Goal: Transaction & Acquisition: Purchase product/service

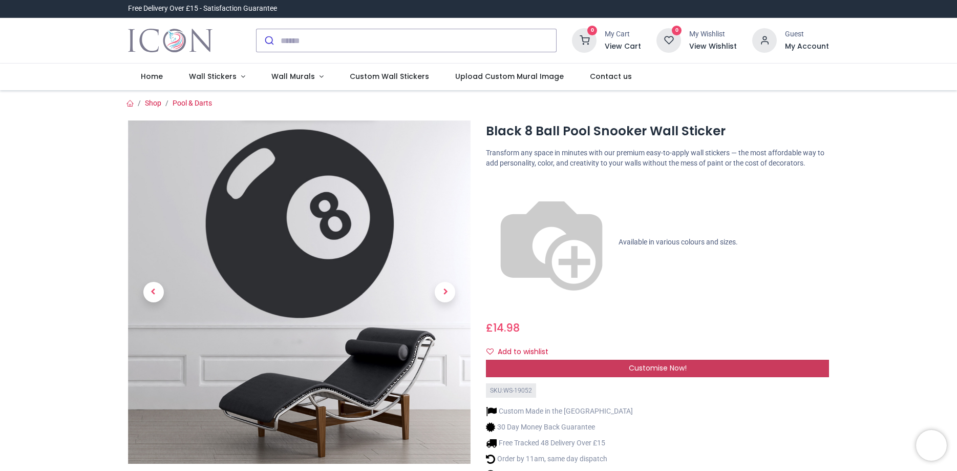
click at [658, 363] on span "Customise Now!" at bounding box center [658, 368] width 58 height 10
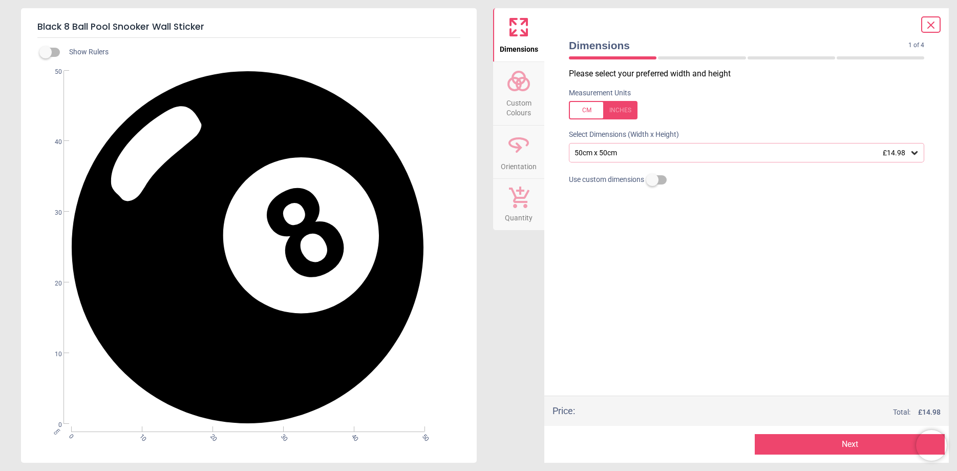
click at [739, 155] on div "50cm x 50cm £14.98" at bounding box center [742, 153] width 336 height 9
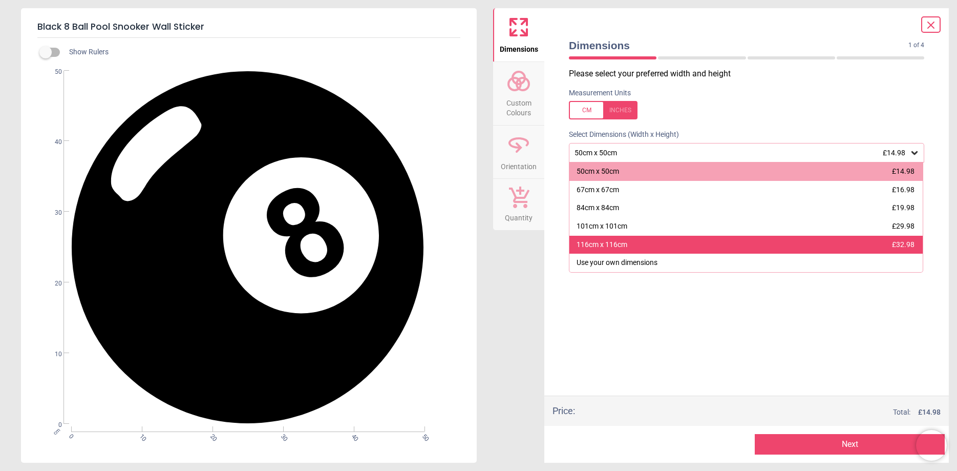
click at [703, 245] on div "116cm x 116cm £32.98" at bounding box center [745, 245] width 353 height 18
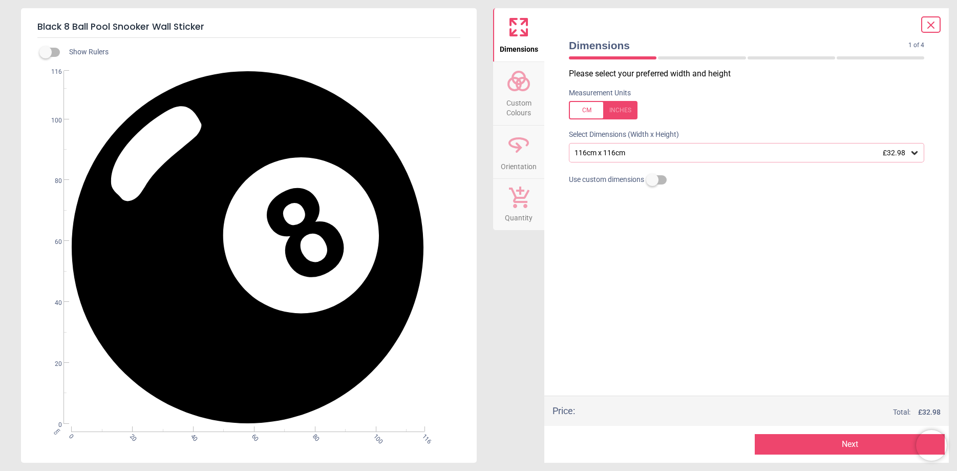
click at [856, 446] on button "Next" at bounding box center [850, 444] width 190 height 20
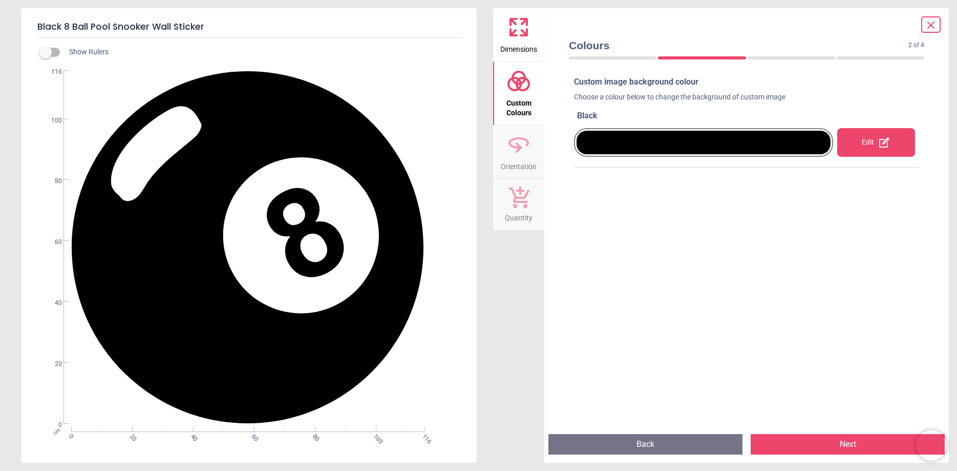
click at [877, 147] on div "Edit" at bounding box center [876, 142] width 78 height 29
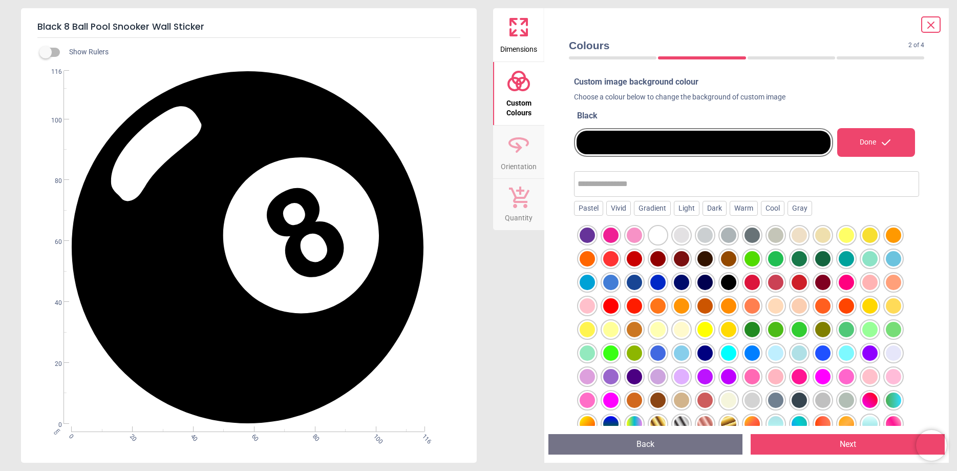
click at [876, 147] on div "Done" at bounding box center [876, 142] width 78 height 29
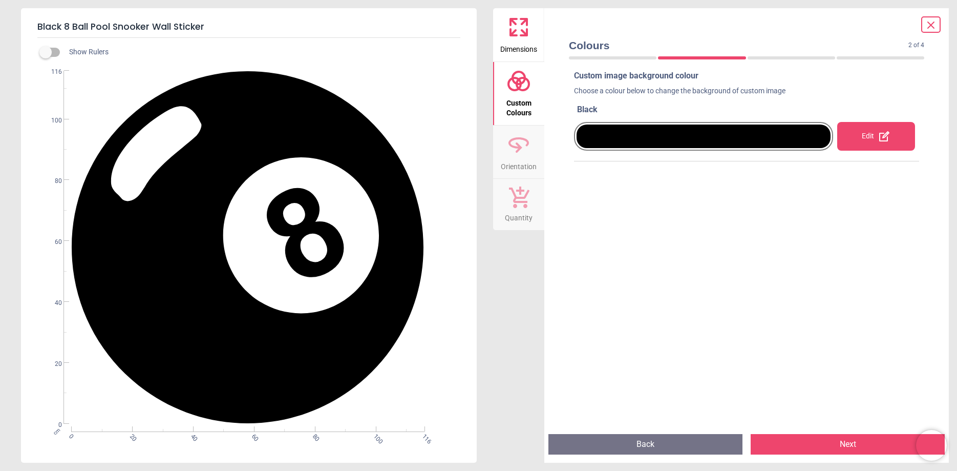
scroll to position [7, 0]
click at [837, 444] on button "Next" at bounding box center [848, 444] width 194 height 20
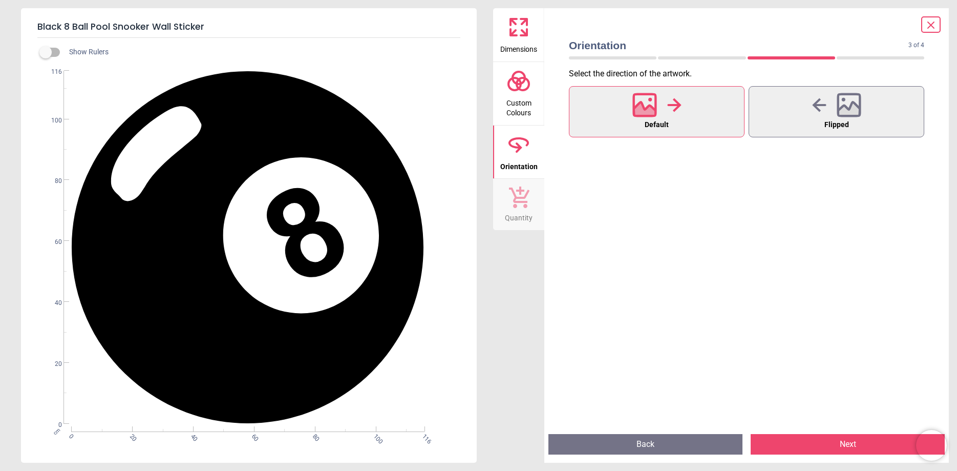
click at [861, 446] on button "Next" at bounding box center [848, 444] width 194 height 20
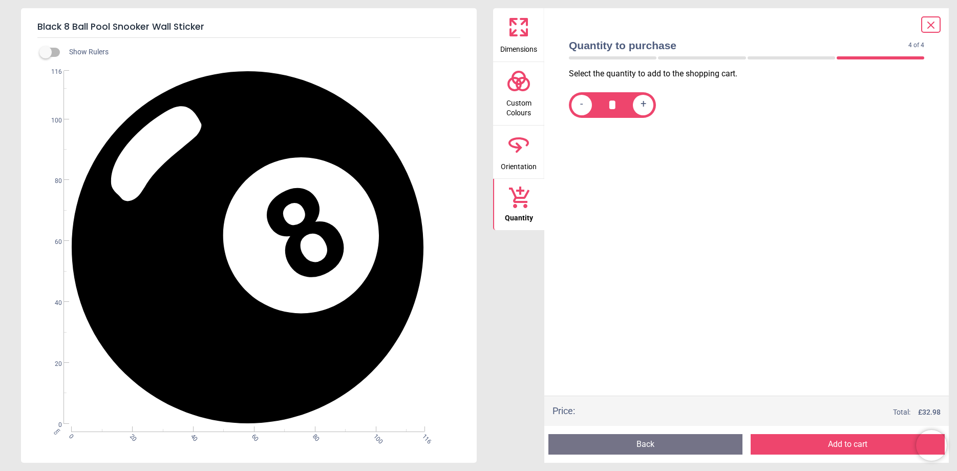
click at [837, 439] on button "Add to cart" at bounding box center [848, 444] width 194 height 20
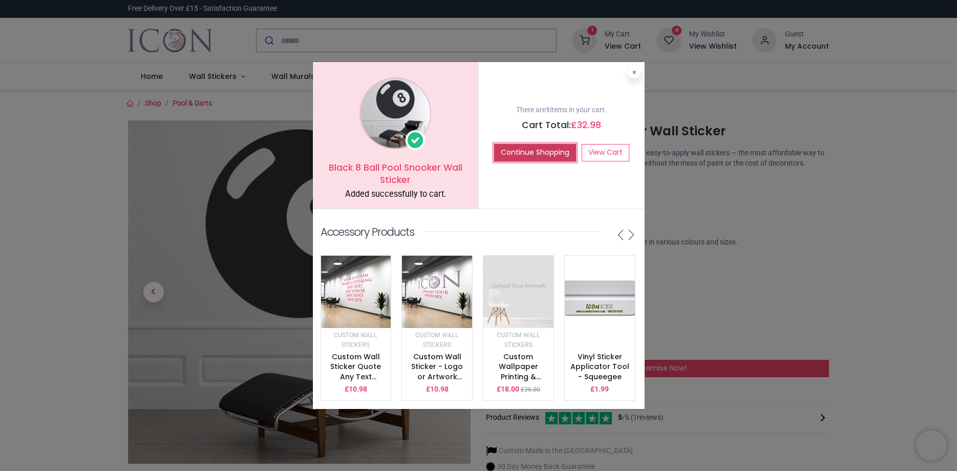
click at [547, 146] on button "Continue Shopping" at bounding box center [535, 152] width 82 height 17
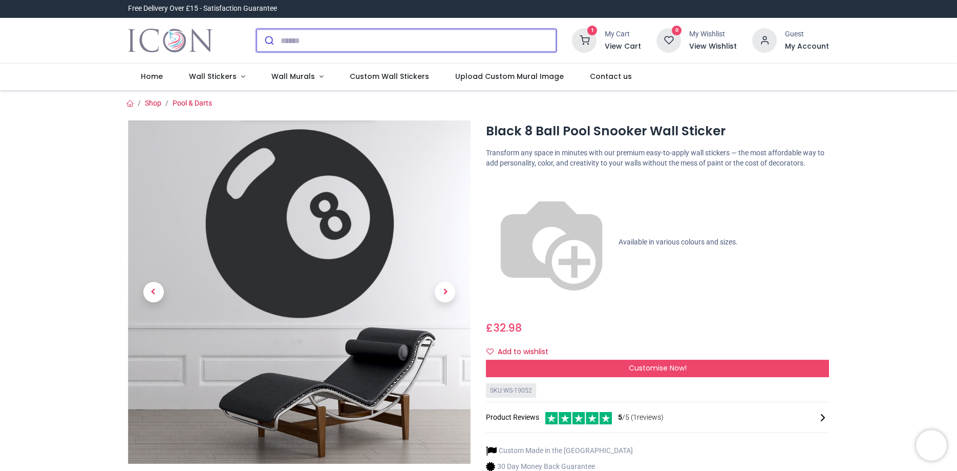
click at [289, 45] on input "search" at bounding box center [419, 40] width 276 height 23
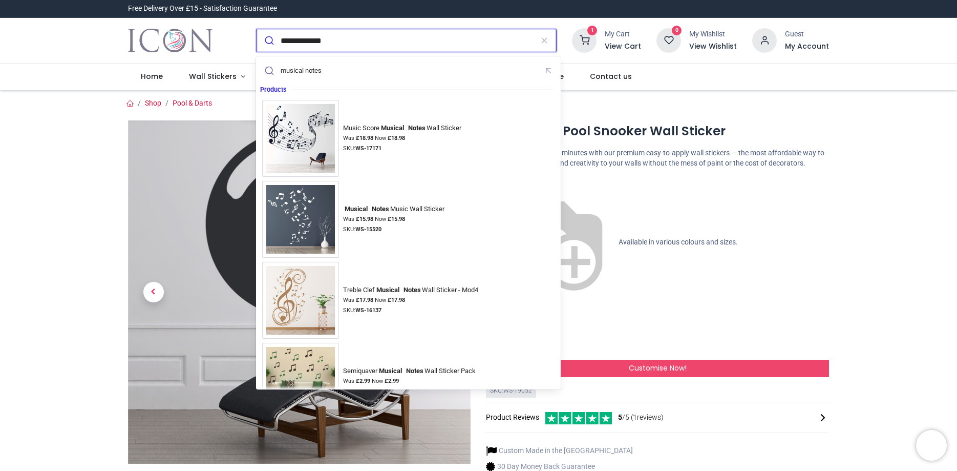
type input "**********"
click at [257, 29] on button "submit" at bounding box center [269, 40] width 24 height 23
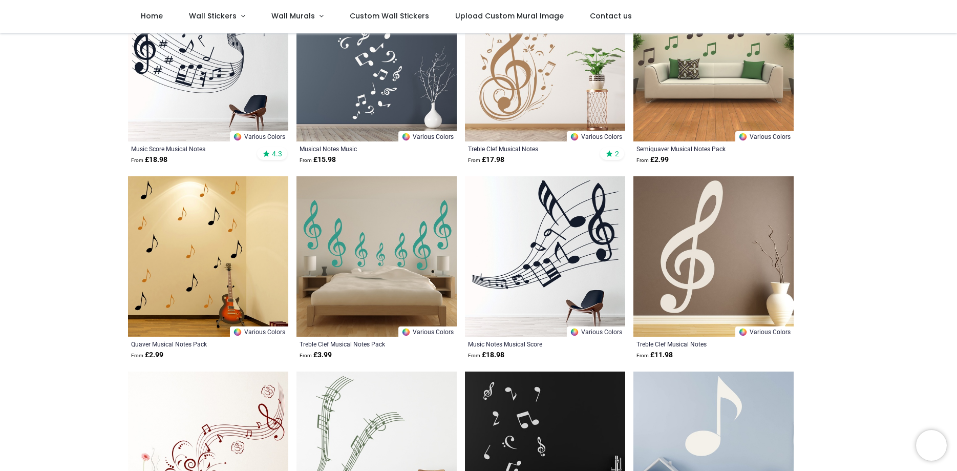
scroll to position [58, 0]
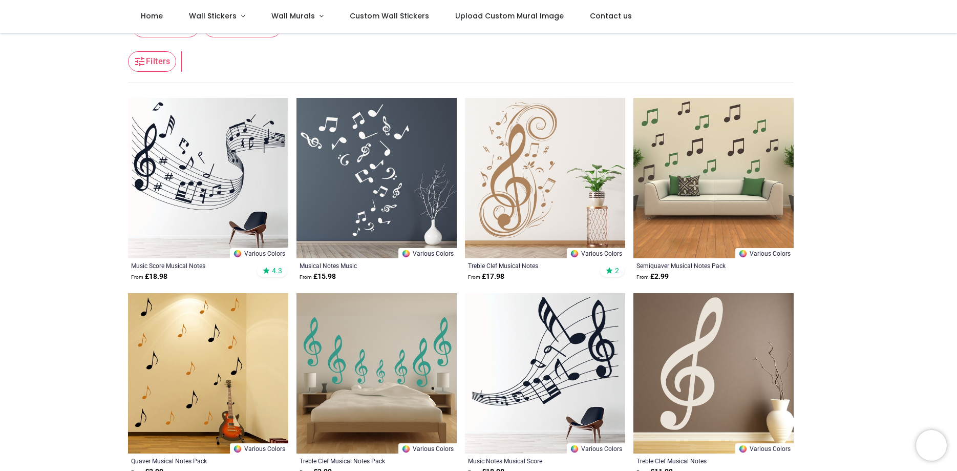
click at [390, 203] on img at bounding box center [377, 178] width 160 height 160
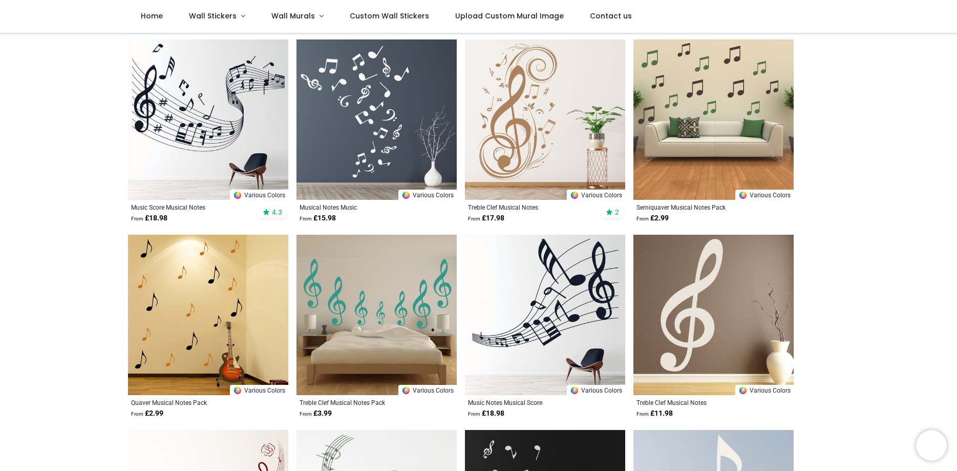
click at [210, 123] on img at bounding box center [208, 119] width 160 height 160
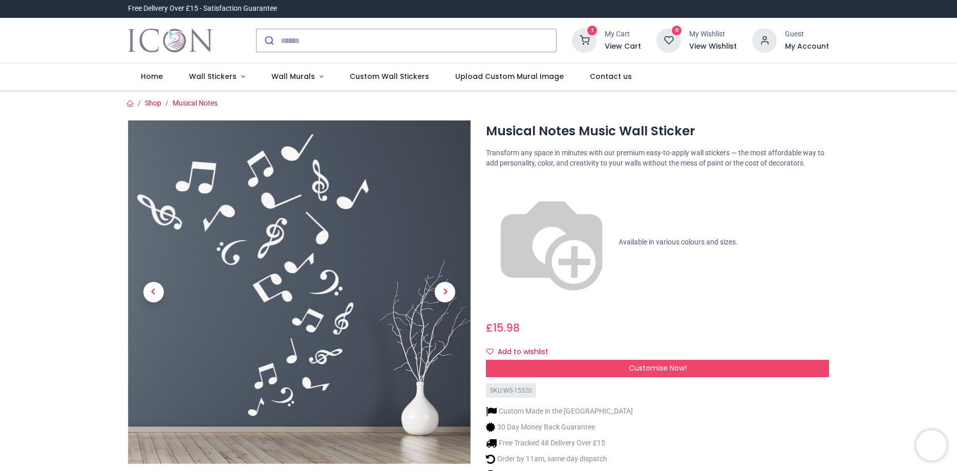
click at [642, 363] on span "Customise Now!" at bounding box center [658, 368] width 58 height 10
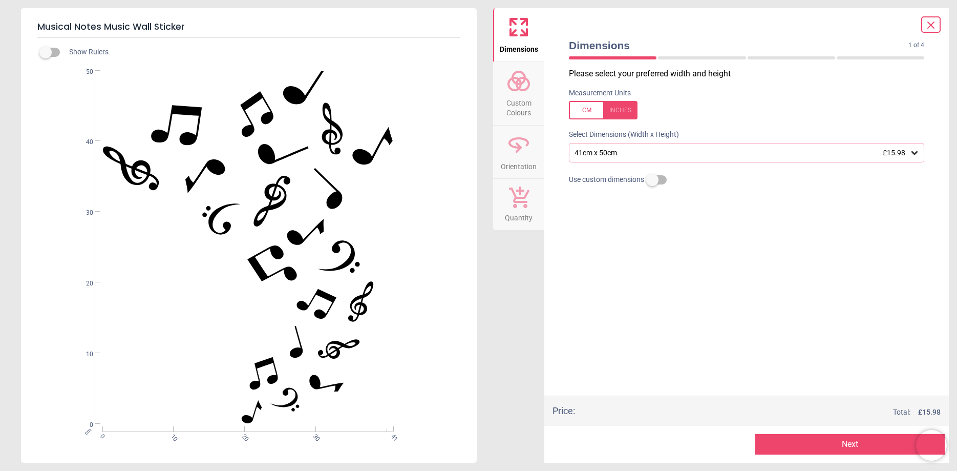
click at [704, 156] on div "41cm x 50cm £15.98" at bounding box center [742, 153] width 336 height 9
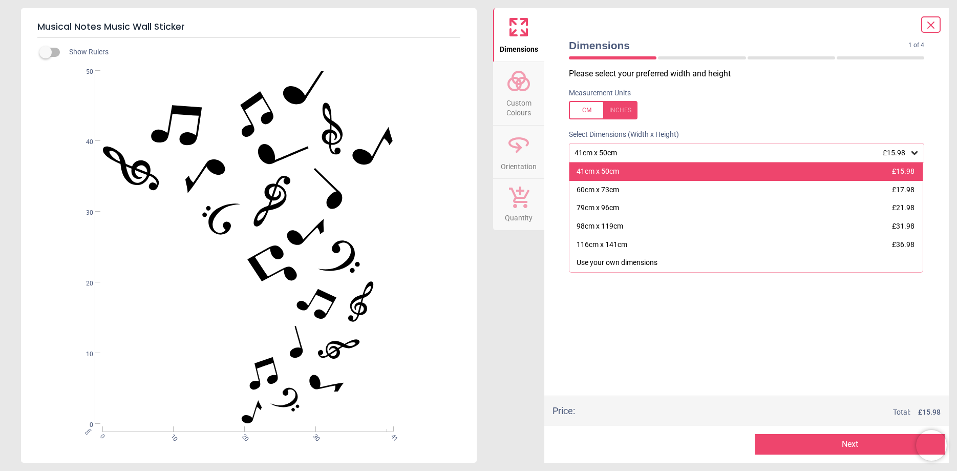
click at [640, 173] on div "41cm x 50cm £15.98" at bounding box center [745, 171] width 353 height 18
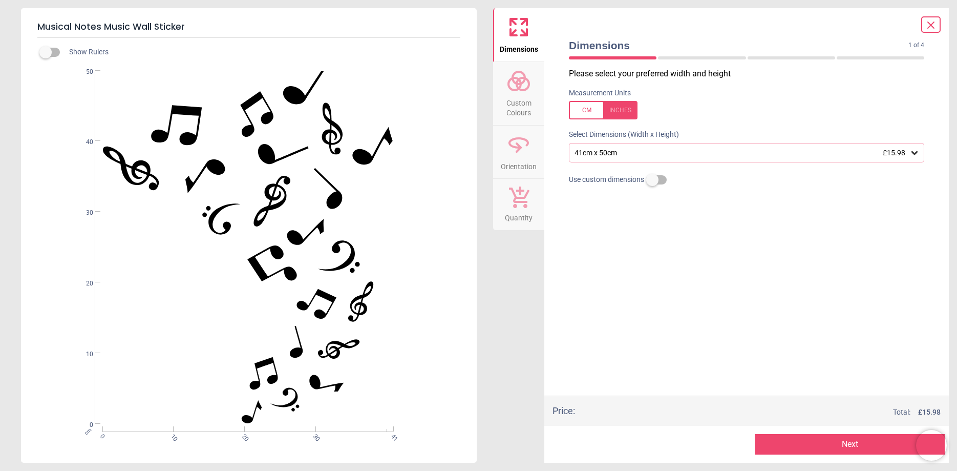
click at [726, 151] on div "41cm x 50cm £15.98" at bounding box center [742, 153] width 336 height 9
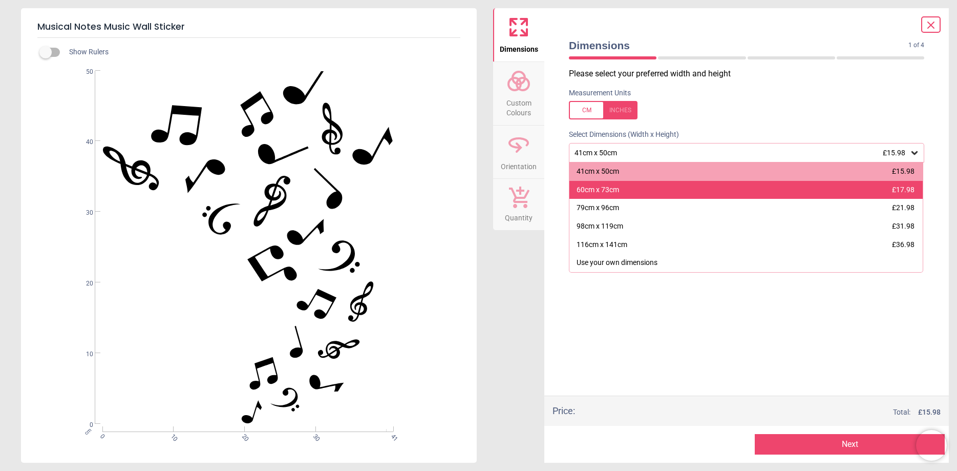
click at [713, 191] on div "60cm x 73cm £17.98" at bounding box center [745, 190] width 353 height 18
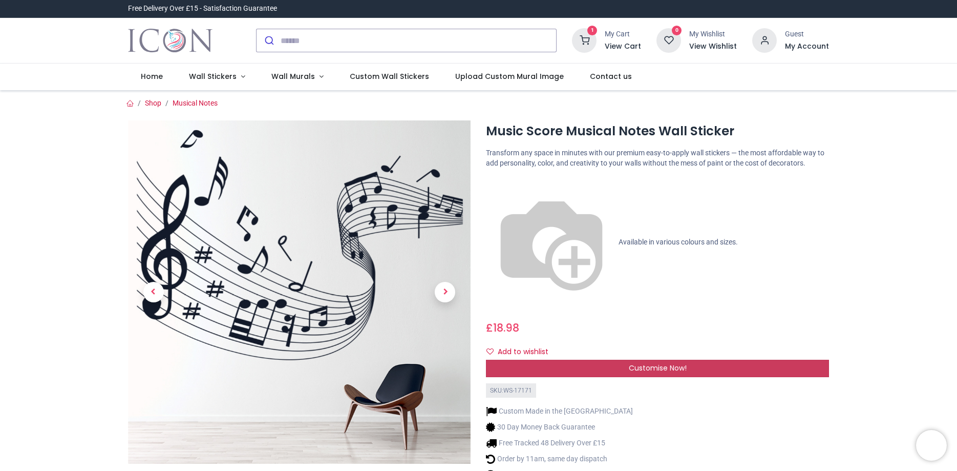
click at [689, 360] on div "Customise Now!" at bounding box center [657, 368] width 343 height 17
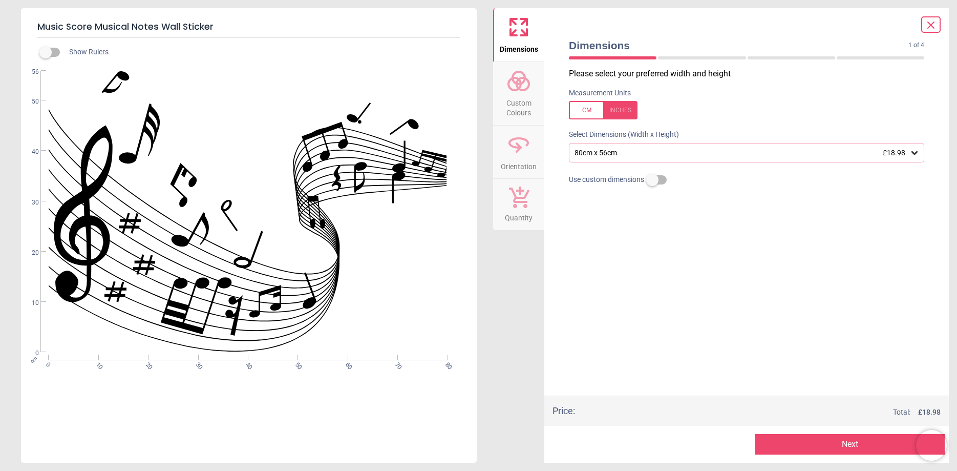
click at [827, 148] on div "80cm x 56cm £18.98" at bounding box center [746, 152] width 355 height 19
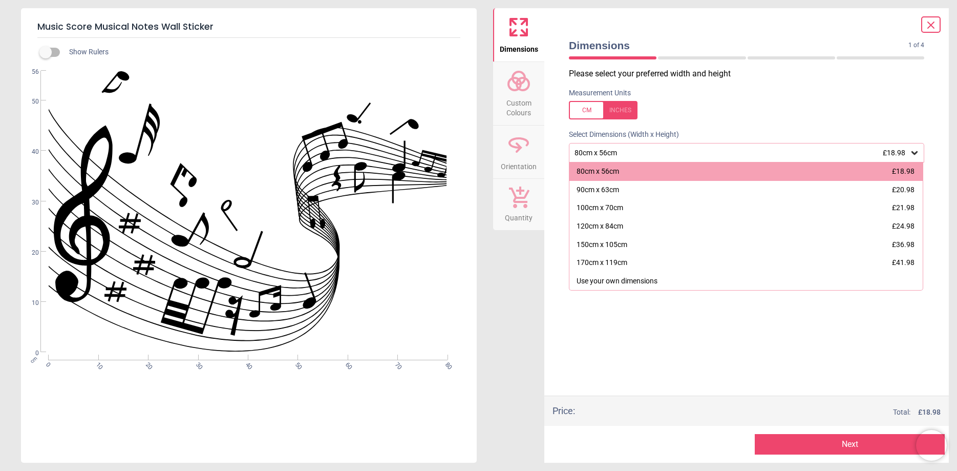
click at [823, 153] on div "80cm x 56cm £18.98" at bounding box center [742, 153] width 336 height 9
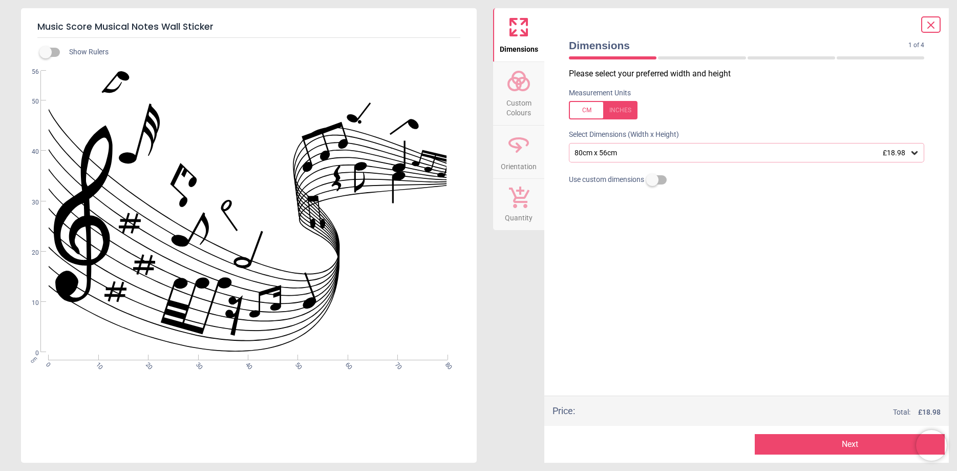
click at [856, 445] on button "Next" at bounding box center [850, 444] width 190 height 20
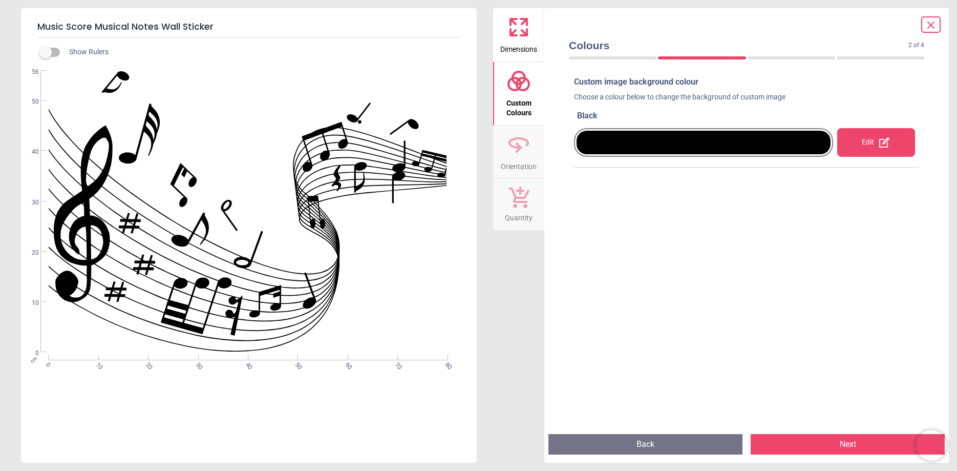
click at [868, 148] on div "Edit" at bounding box center [876, 142] width 78 height 29
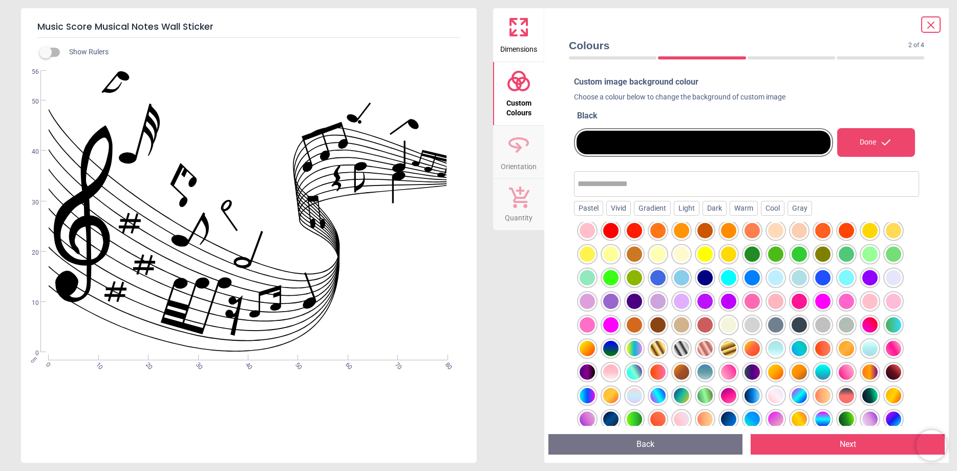
scroll to position [117, 0]
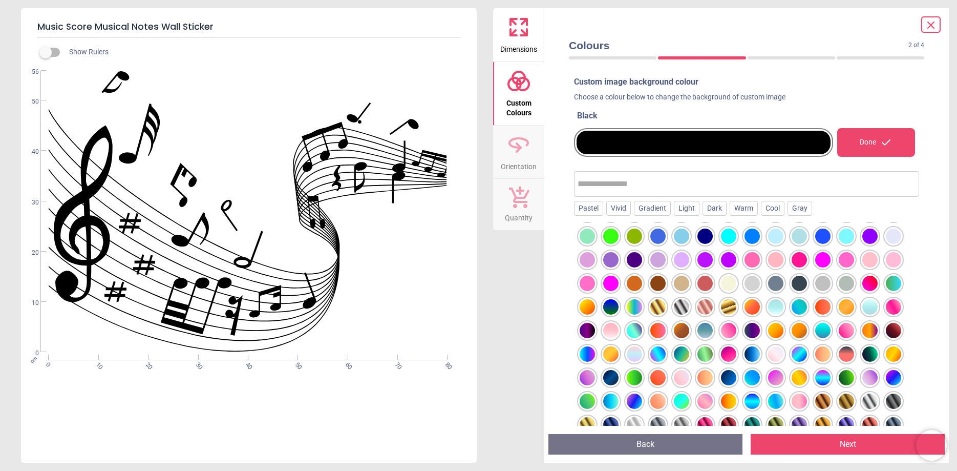
click at [827, 258] on div at bounding box center [822, 259] width 15 height 15
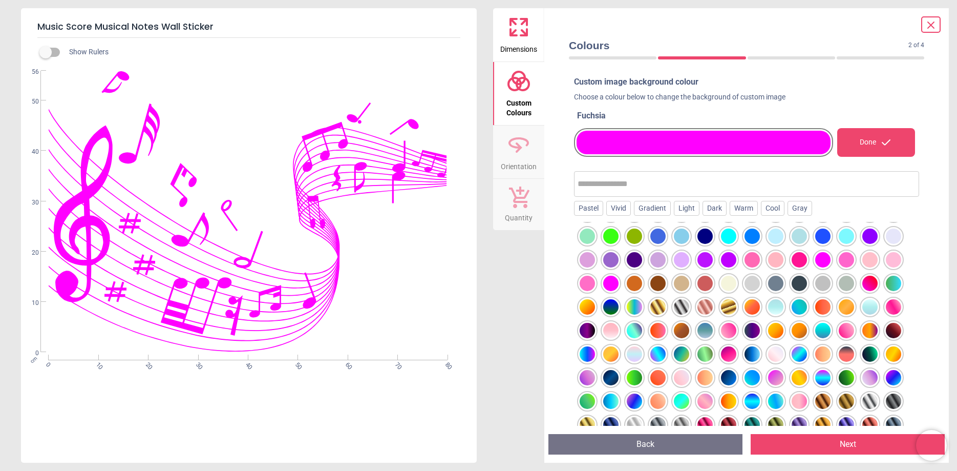
click at [725, 333] on div at bounding box center [728, 330] width 15 height 15
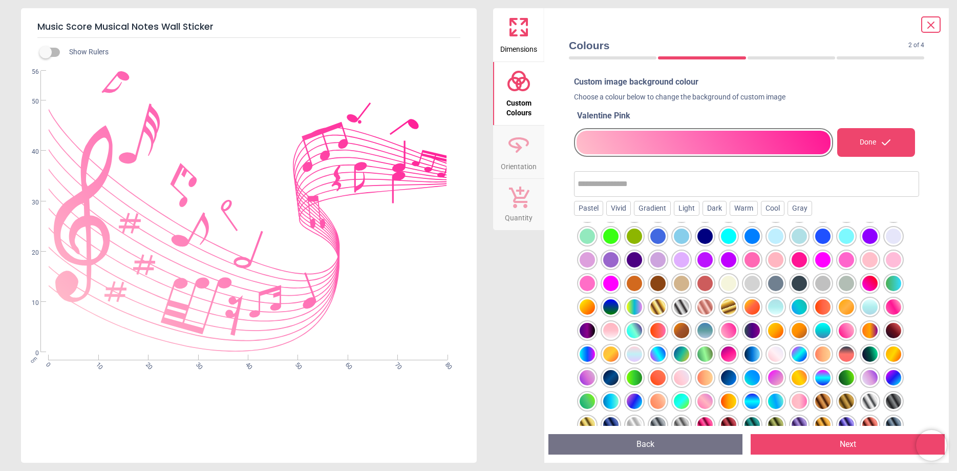
click at [819, 286] on div at bounding box center [822, 283] width 15 height 15
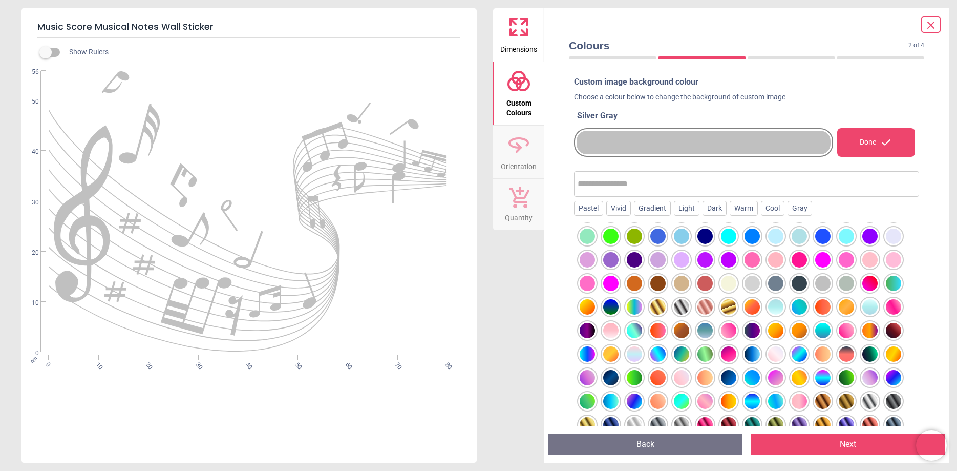
click at [777, 285] on div at bounding box center [775, 283] width 15 height 15
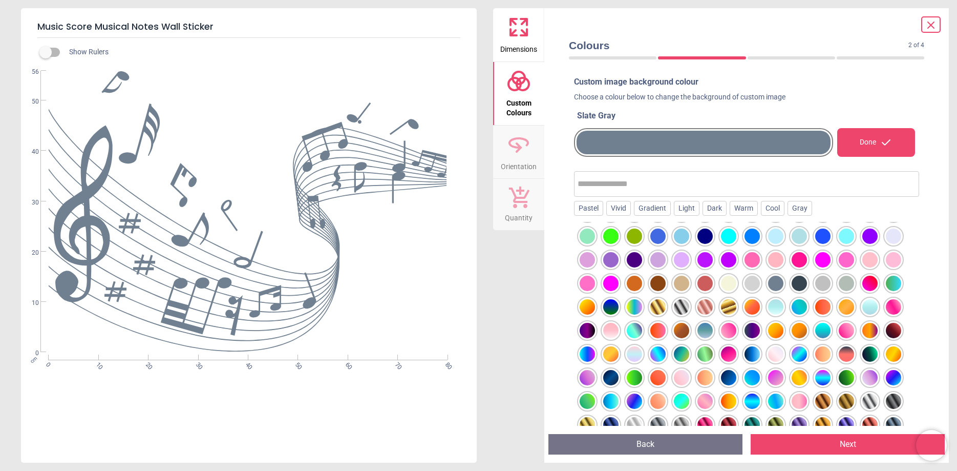
click at [751, 378] on div at bounding box center [752, 377] width 15 height 15
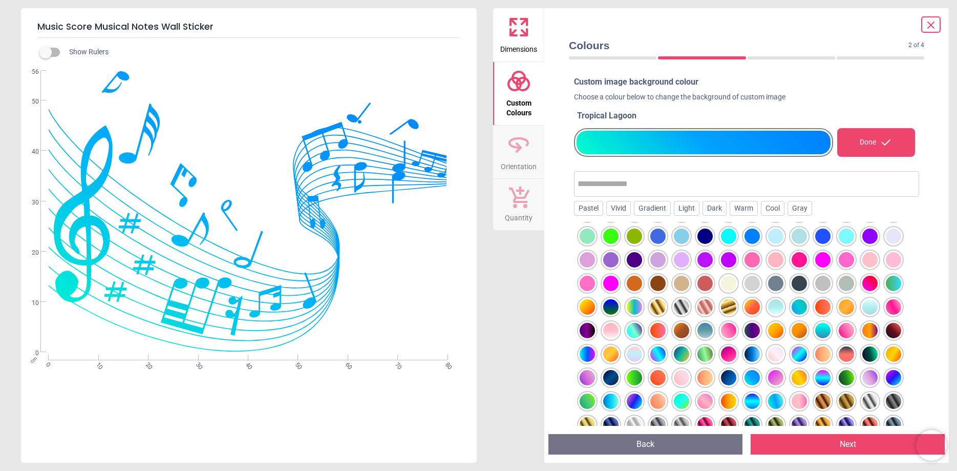
click at [656, 357] on div at bounding box center [657, 353] width 15 height 15
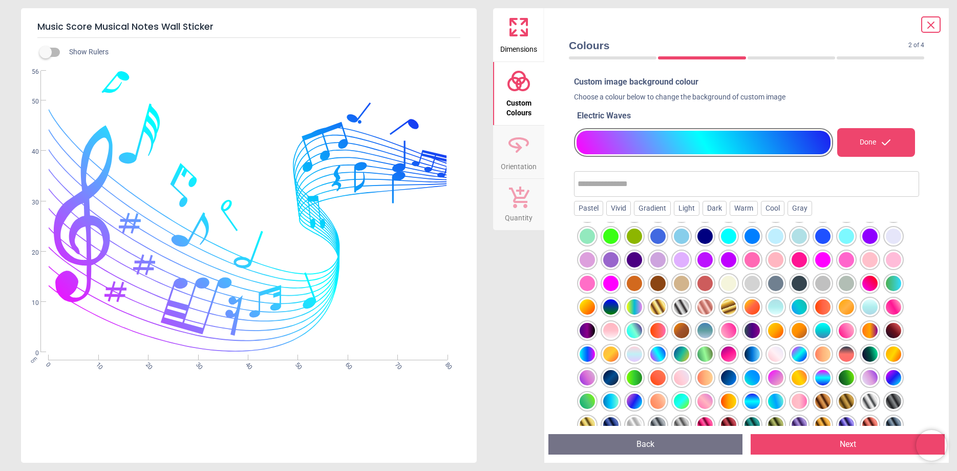
click at [799, 285] on div at bounding box center [799, 283] width 15 height 15
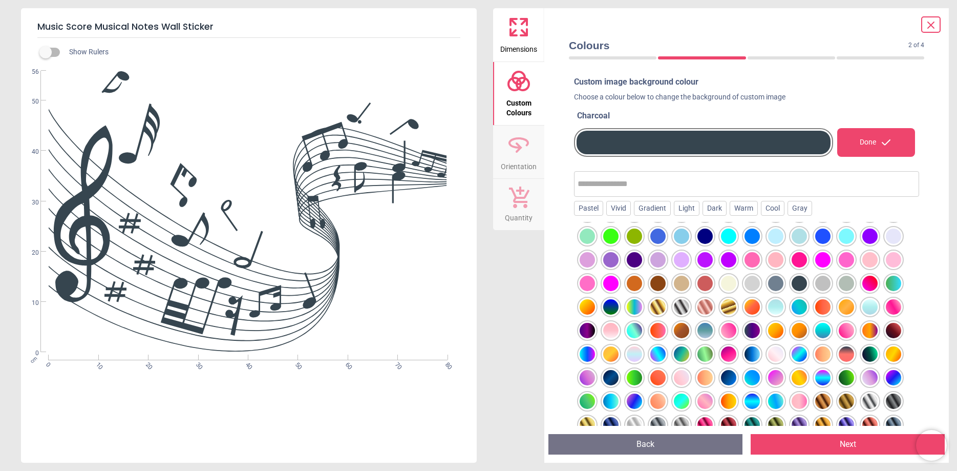
click at [782, 284] on div at bounding box center [775, 283] width 15 height 15
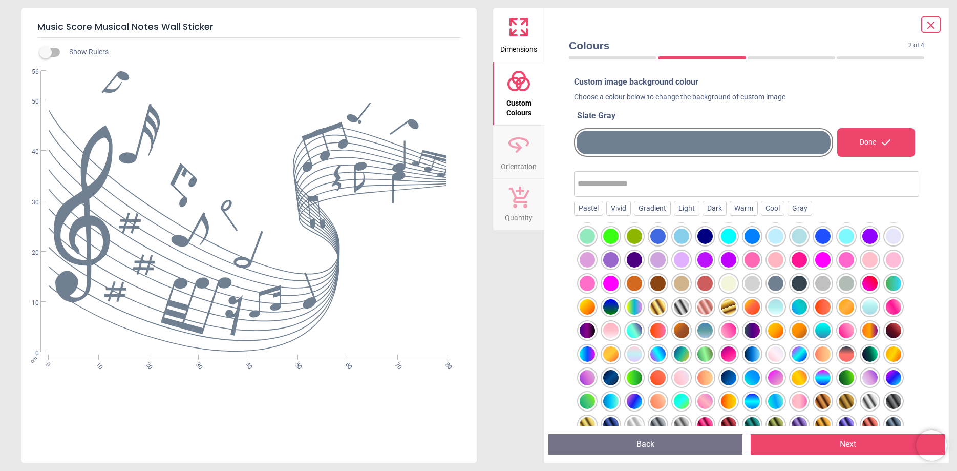
click at [794, 284] on div at bounding box center [799, 283] width 15 height 15
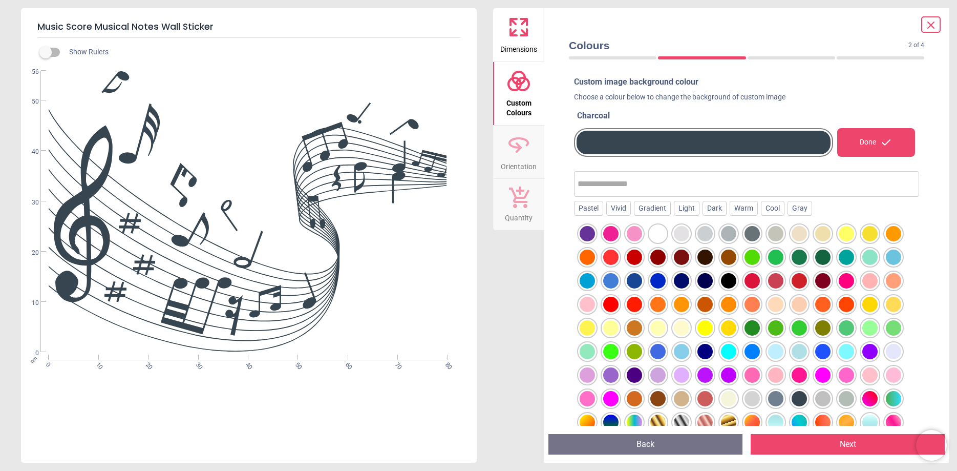
scroll to position [0, 0]
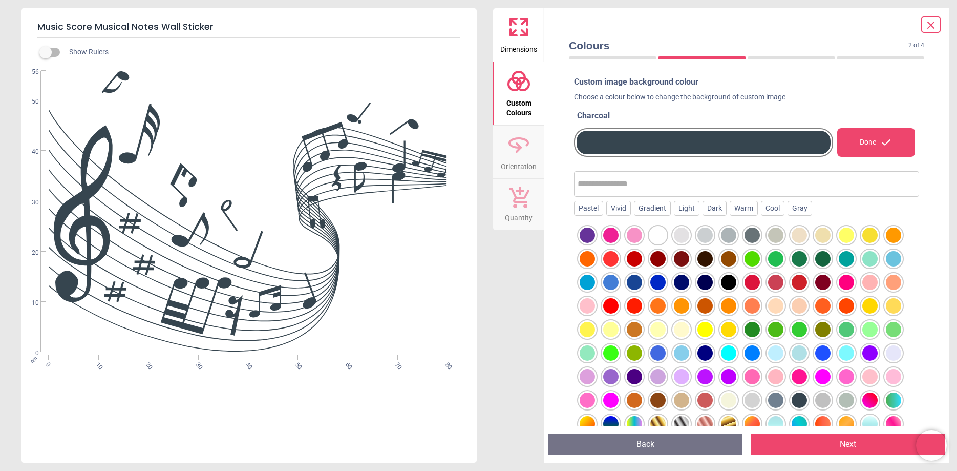
click at [723, 284] on div at bounding box center [728, 282] width 15 height 15
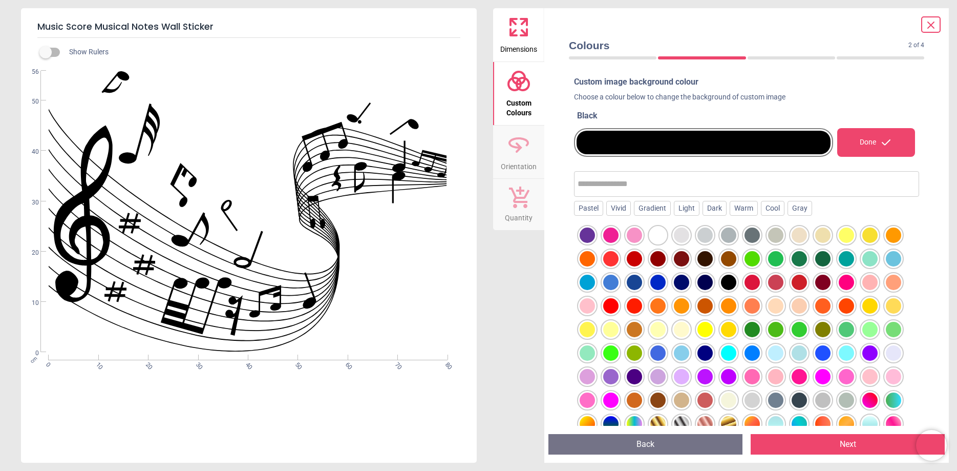
click at [749, 240] on div at bounding box center [752, 234] width 15 height 15
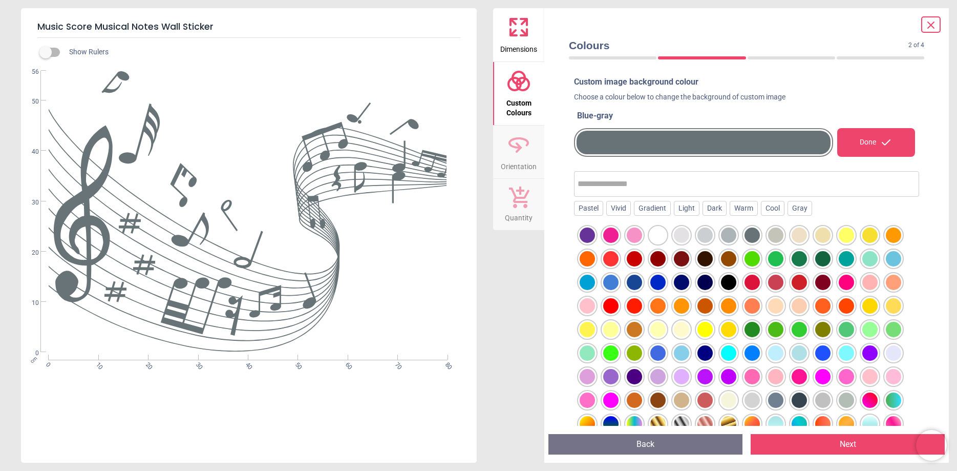
click at [796, 397] on div at bounding box center [799, 399] width 15 height 15
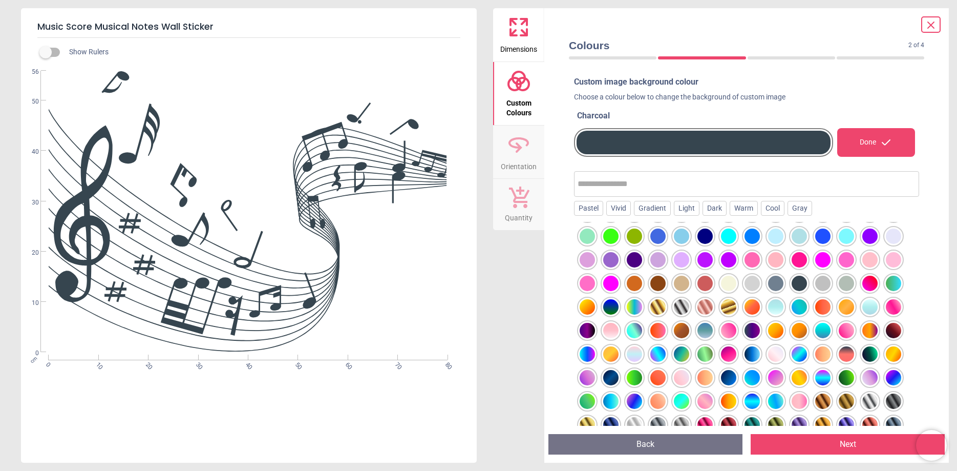
scroll to position [128, 0]
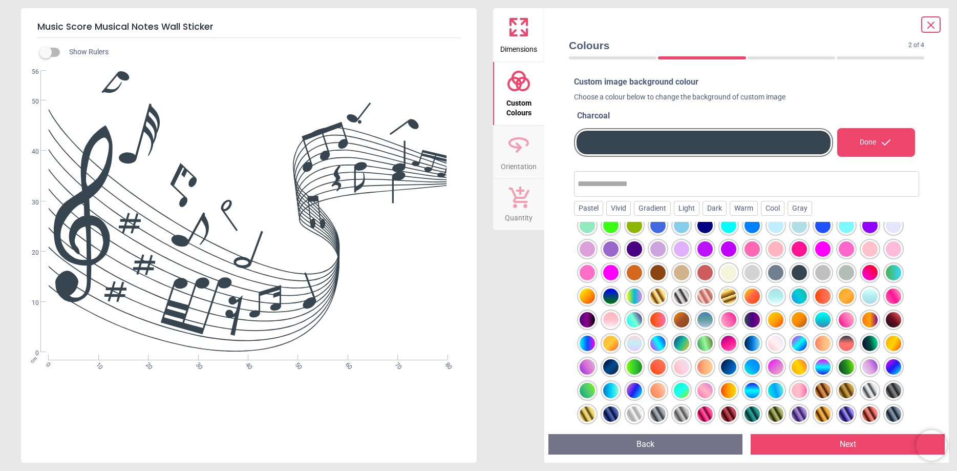
click at [870, 388] on div at bounding box center [869, 390] width 15 height 15
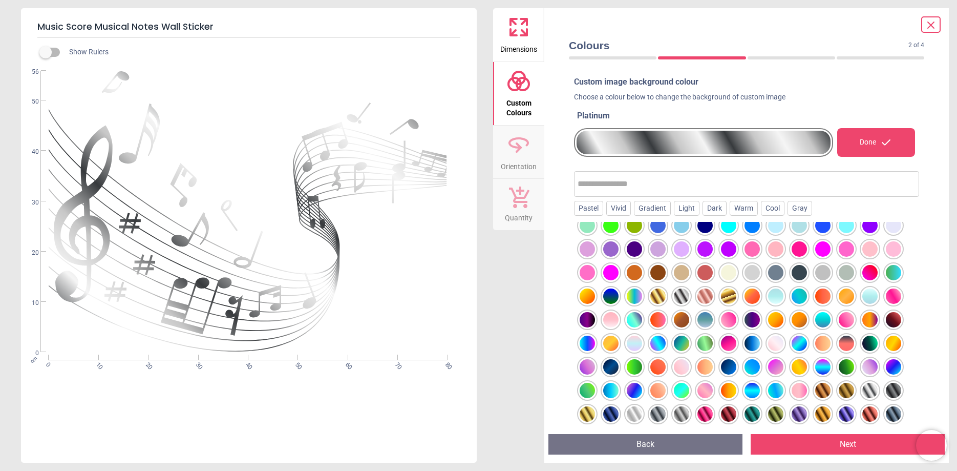
click at [895, 416] on div at bounding box center [893, 413] width 15 height 15
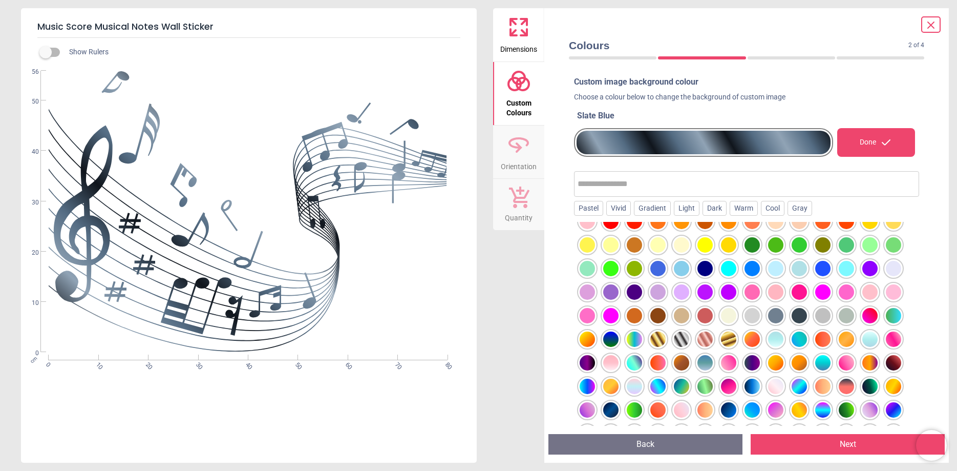
scroll to position [69, 0]
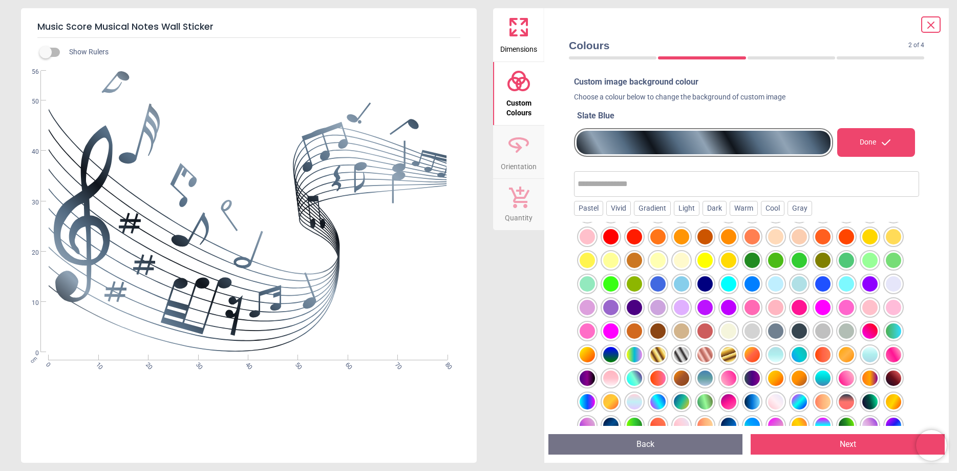
click at [795, 334] on div at bounding box center [799, 330] width 15 height 15
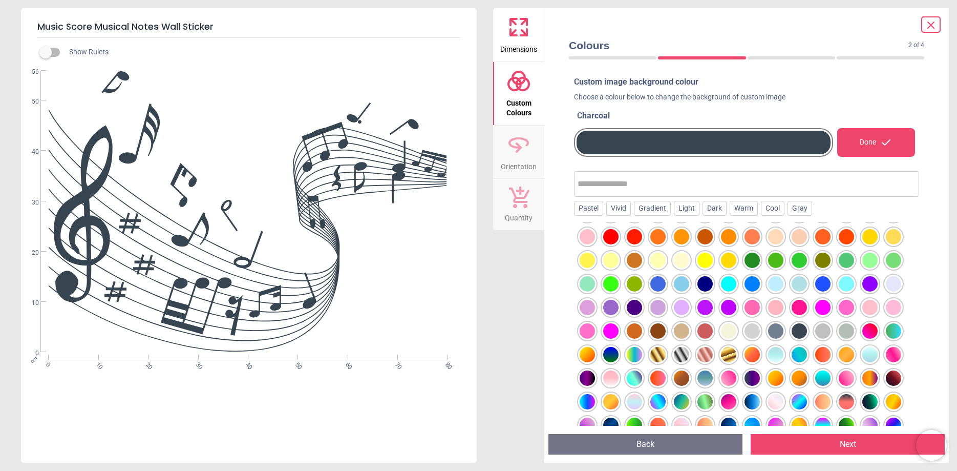
click at [772, 333] on div at bounding box center [775, 330] width 15 height 15
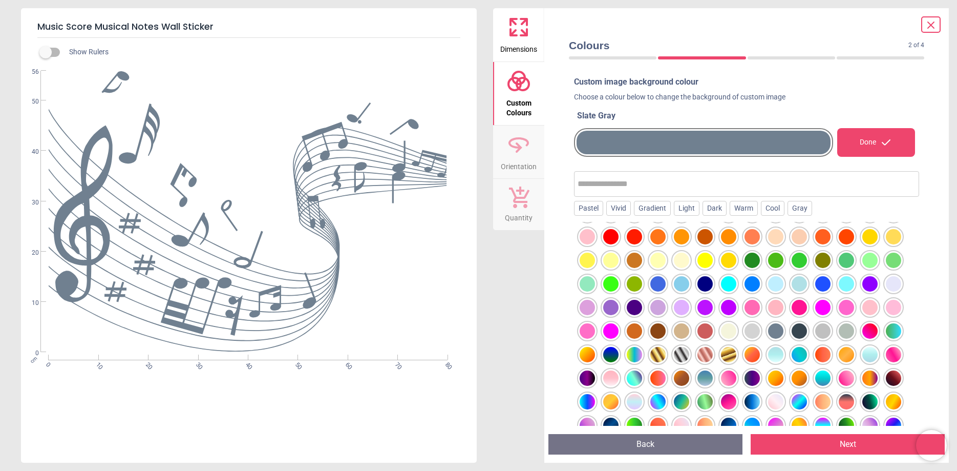
click at [755, 331] on div at bounding box center [752, 330] width 15 height 15
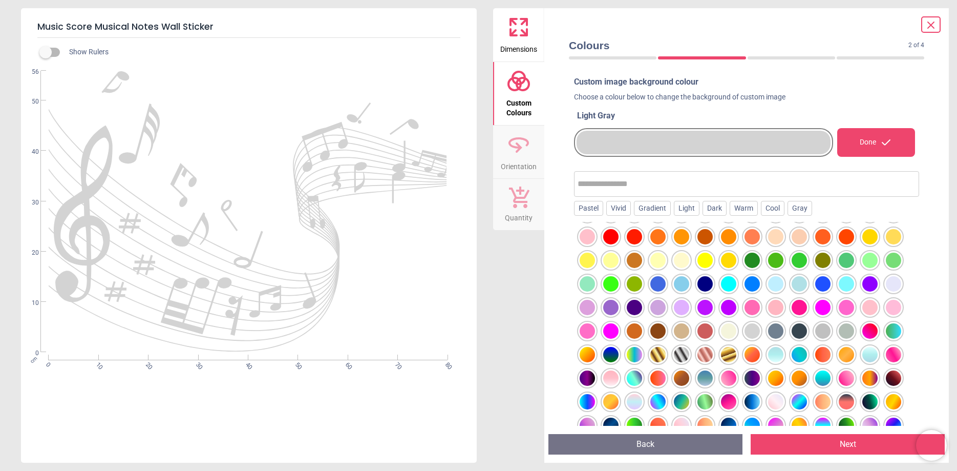
click at [780, 331] on div at bounding box center [775, 330] width 15 height 15
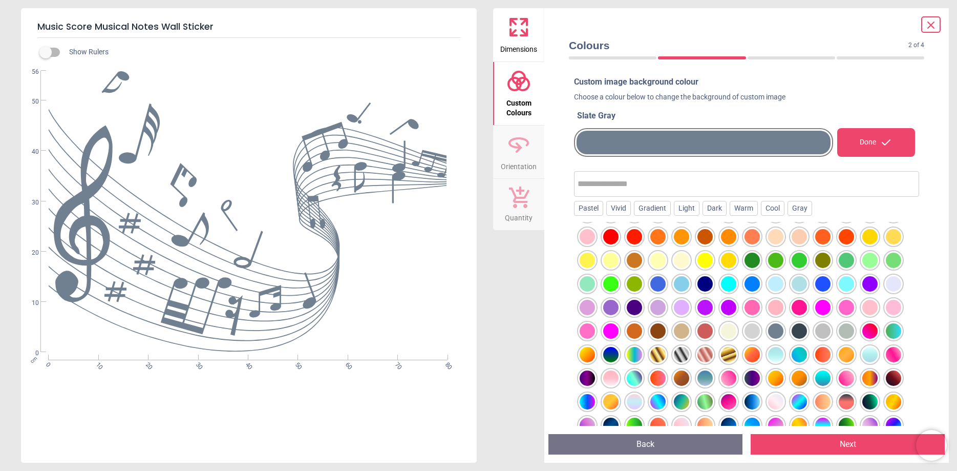
click at [799, 333] on div at bounding box center [799, 330] width 15 height 15
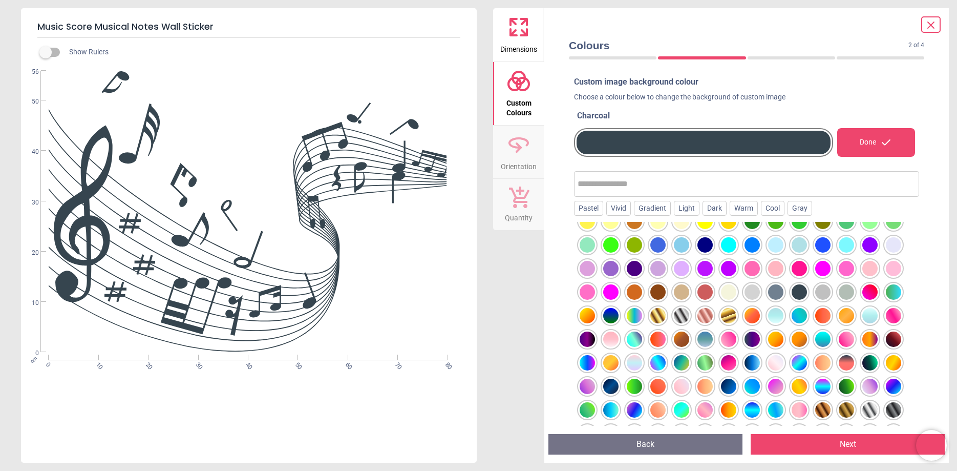
scroll to position [128, 0]
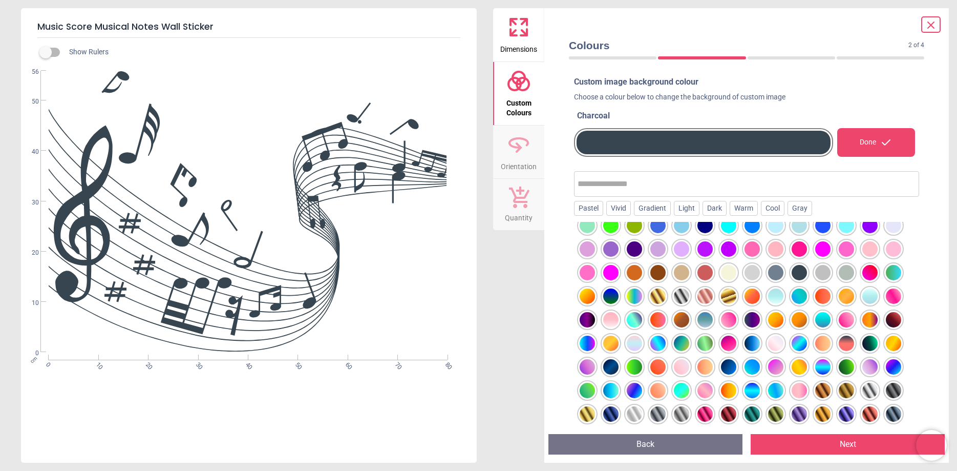
click at [703, 322] on div at bounding box center [705, 319] width 15 height 15
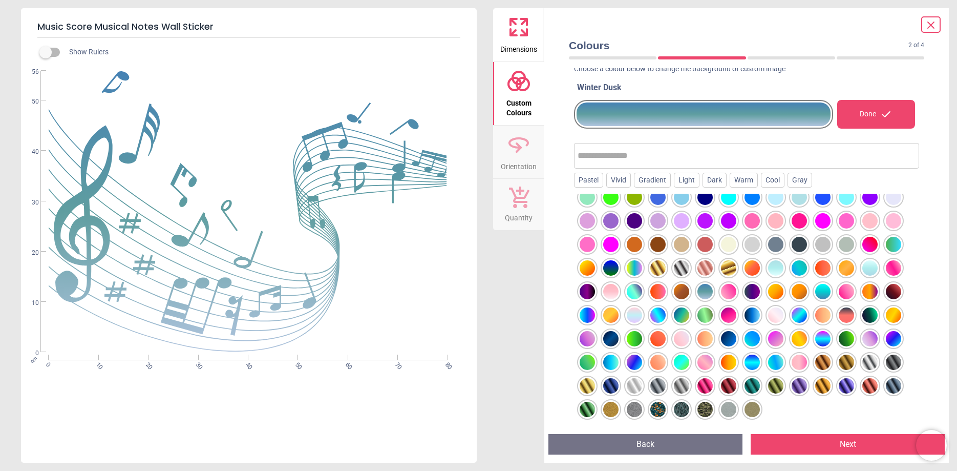
scroll to position [0, 0]
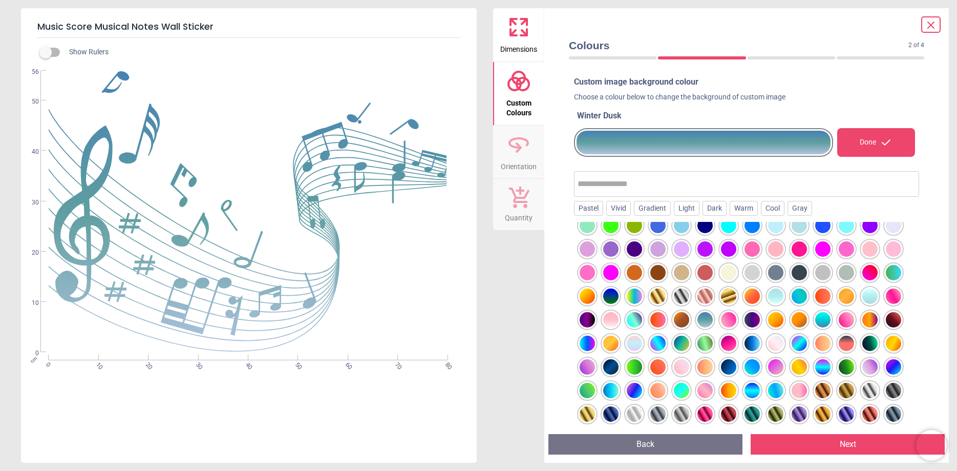
click at [800, 276] on div at bounding box center [799, 272] width 15 height 15
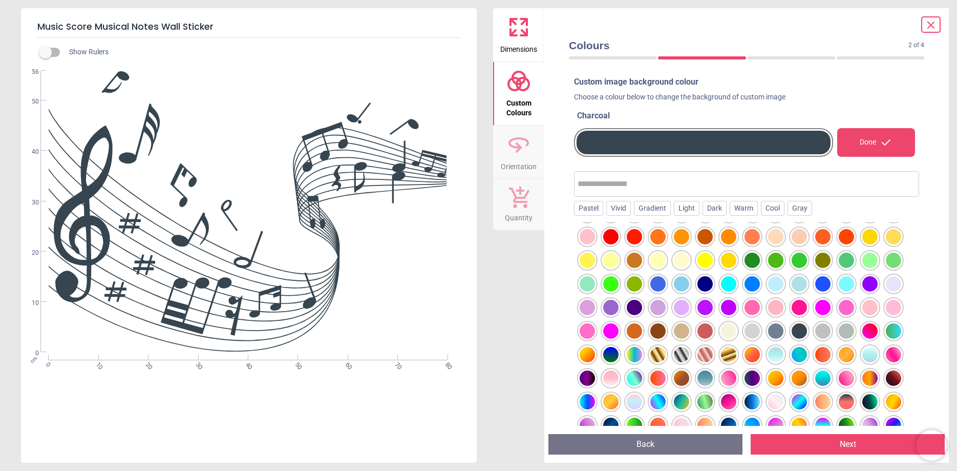
scroll to position [11, 0]
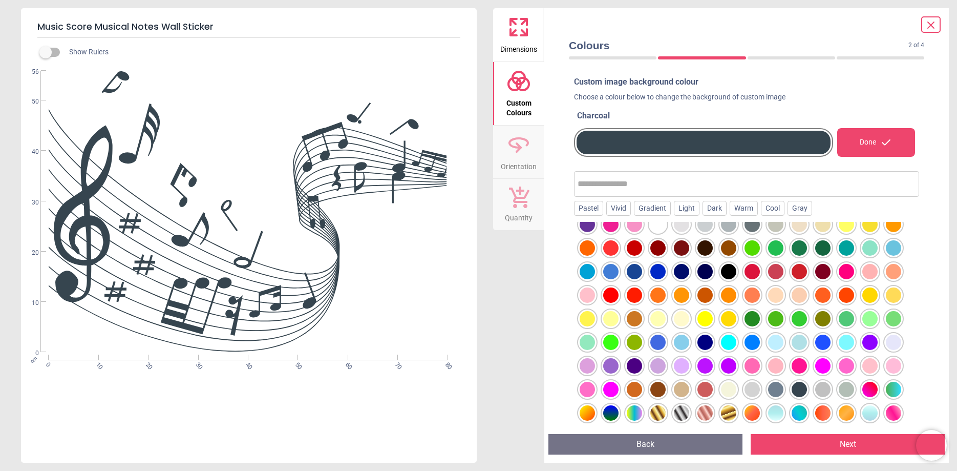
click at [843, 392] on div at bounding box center [846, 389] width 15 height 15
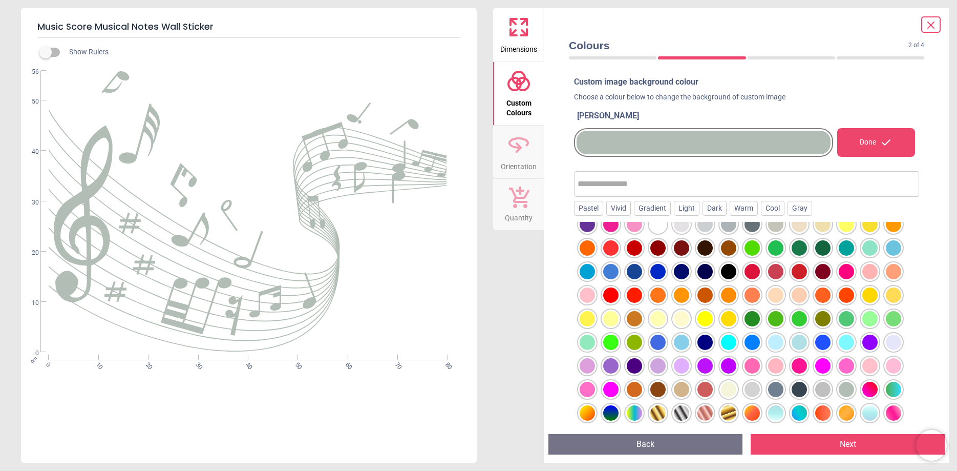
click at [826, 392] on div at bounding box center [822, 389] width 15 height 15
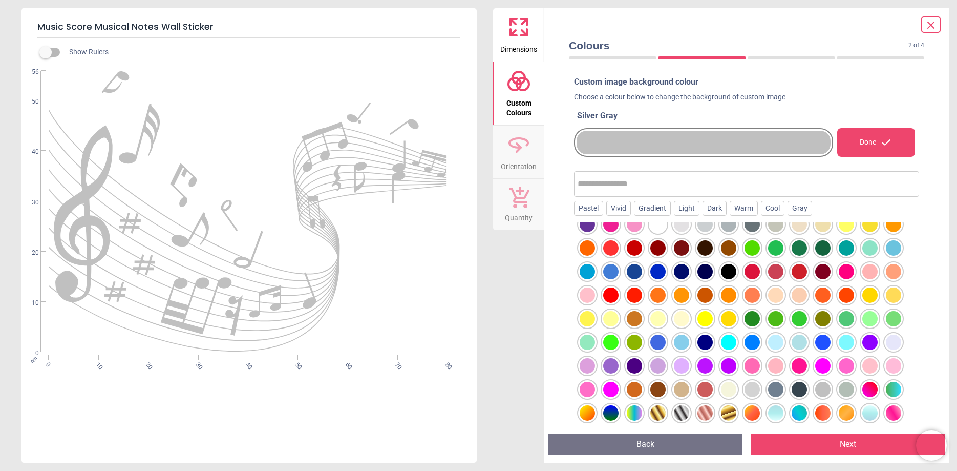
click at [806, 390] on div at bounding box center [799, 389] width 15 height 15
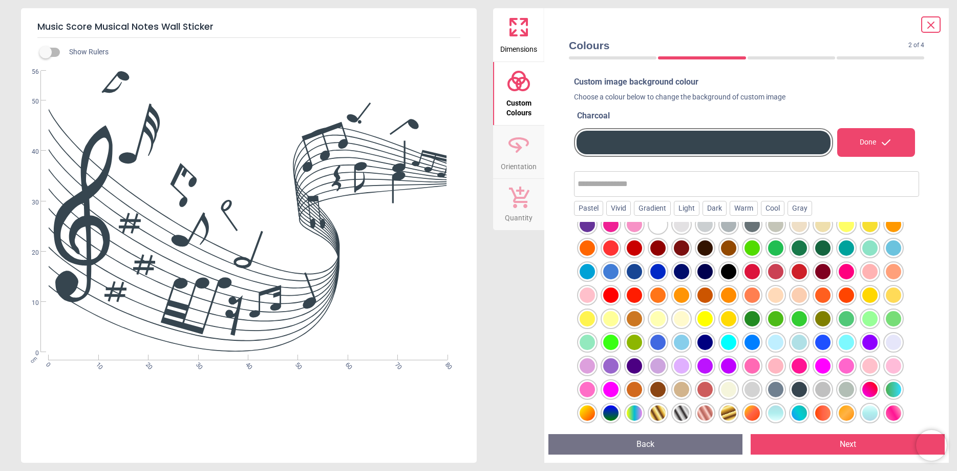
scroll to position [0, 0]
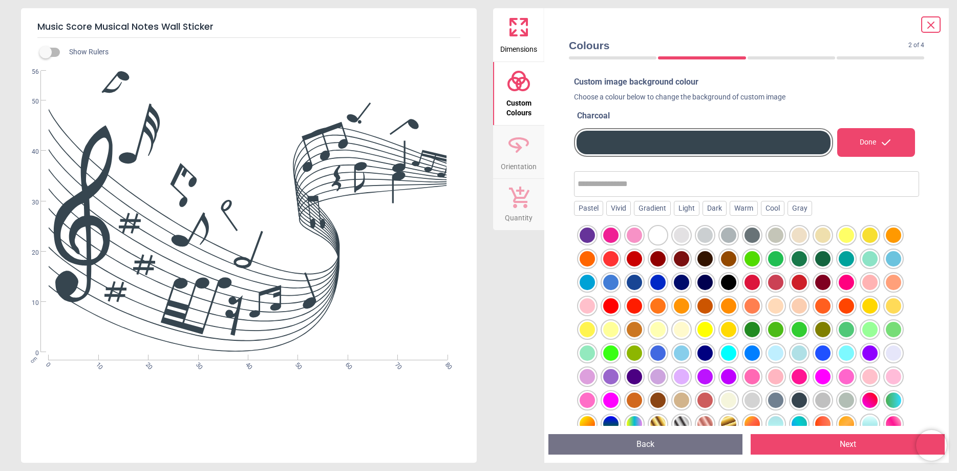
click at [726, 236] on div at bounding box center [728, 234] width 15 height 15
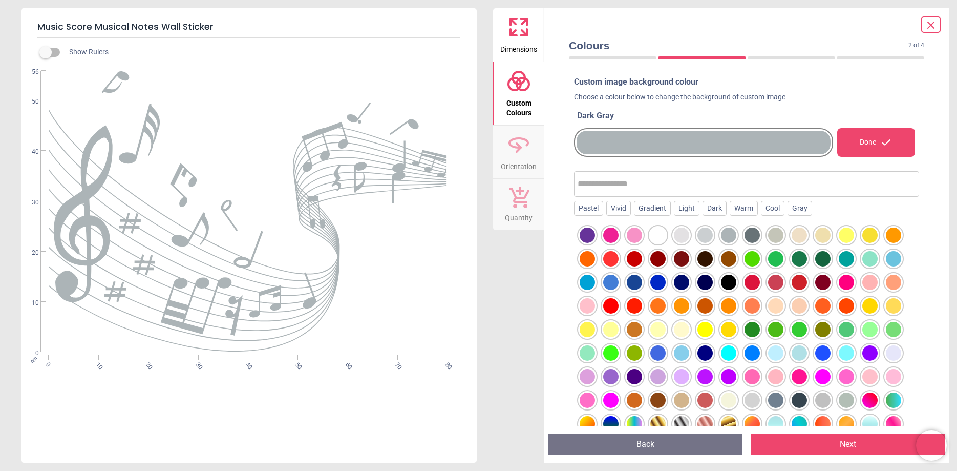
click at [753, 238] on div at bounding box center [752, 234] width 15 height 15
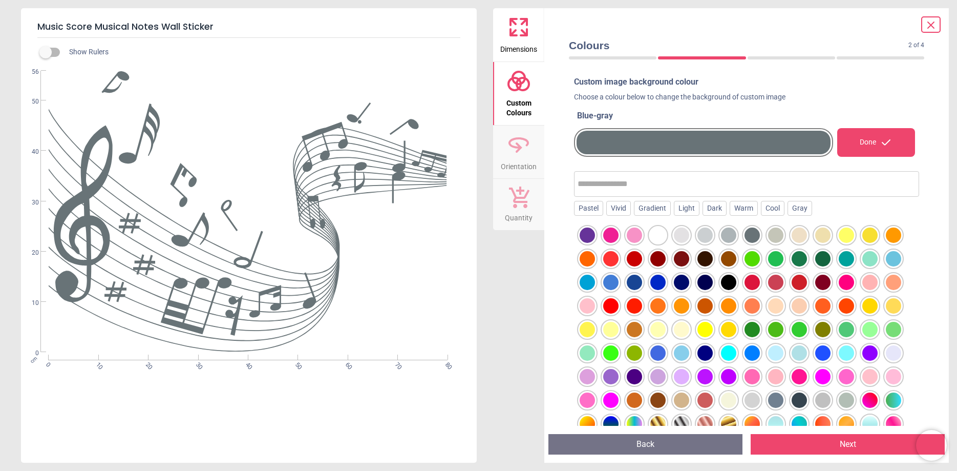
click at [836, 450] on button "Next" at bounding box center [848, 444] width 194 height 20
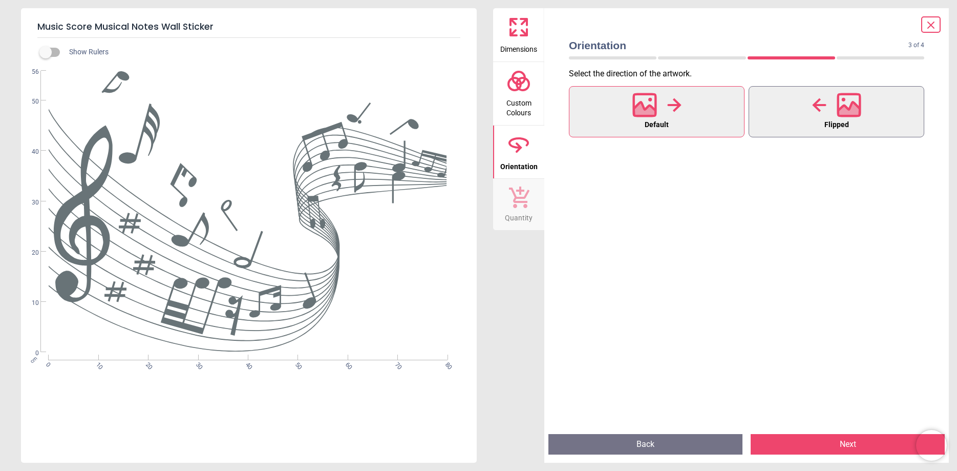
click at [826, 128] on span "Flipped" at bounding box center [837, 124] width 25 height 13
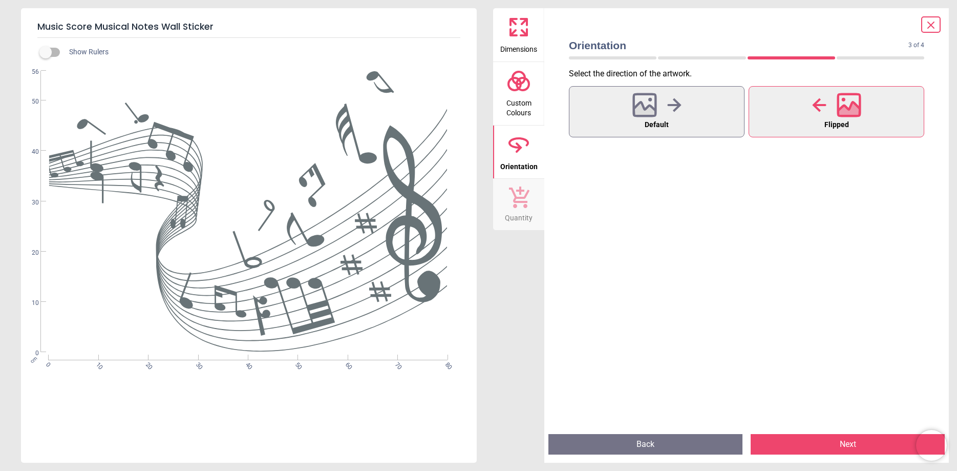
click at [826, 128] on span "Flipped" at bounding box center [837, 124] width 25 height 13
click at [706, 116] on button "Default" at bounding box center [657, 111] width 176 height 51
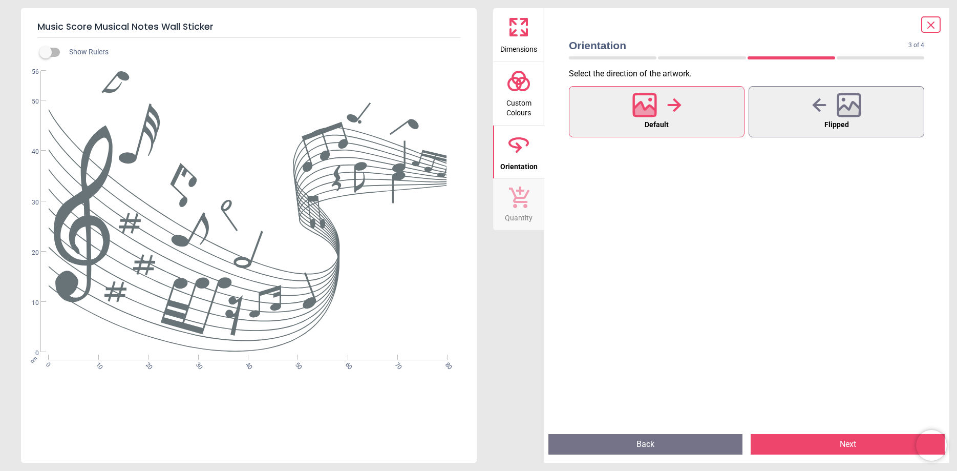
click at [838, 446] on button "Next" at bounding box center [848, 444] width 194 height 20
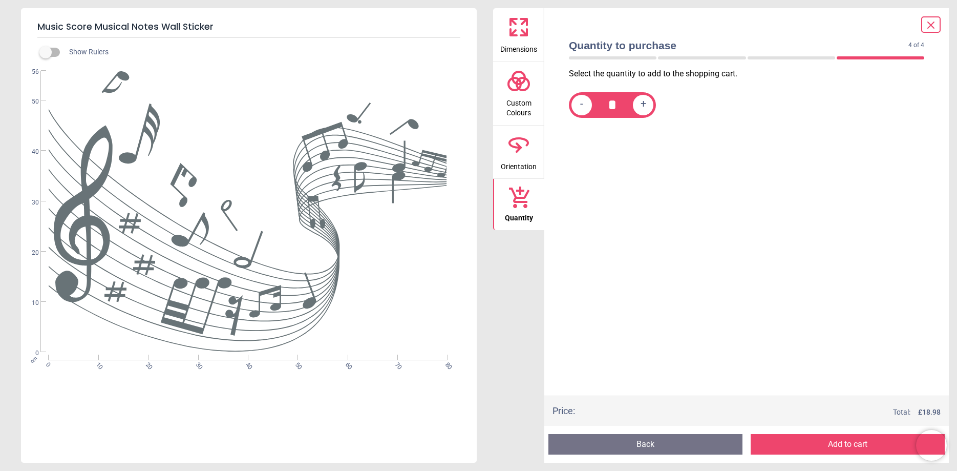
click at [650, 113] on div "- * +" at bounding box center [612, 105] width 87 height 26
click at [645, 109] on span "+" at bounding box center [644, 104] width 6 height 13
type input "*"
click at [848, 442] on button "Add to cart" at bounding box center [848, 444] width 194 height 20
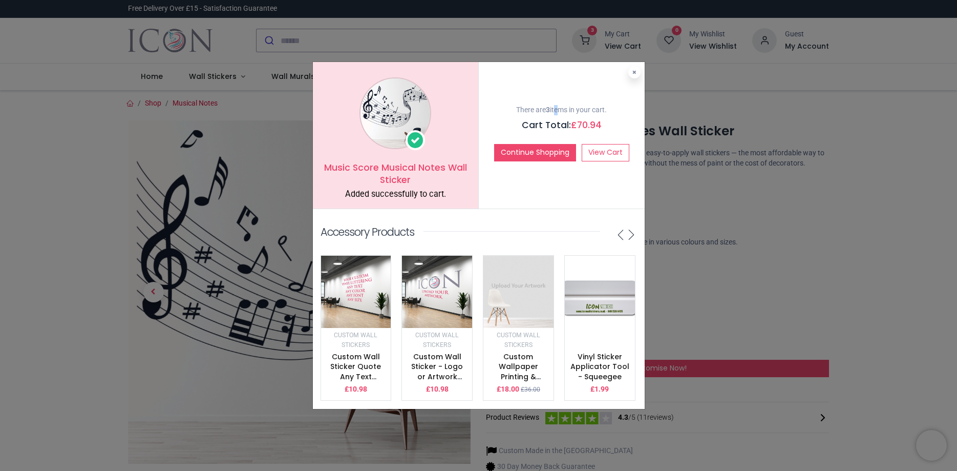
click at [558, 69] on div "There are 3 items in your cart. Cart Total: £ 70.94 Continue Shopping View Cart" at bounding box center [562, 135] width 166 height 146
click at [334, 39] on div "Music Score Musical Notes Wall Sticker Added successfully to cart. There are 3 …" at bounding box center [478, 235] width 957 height 471
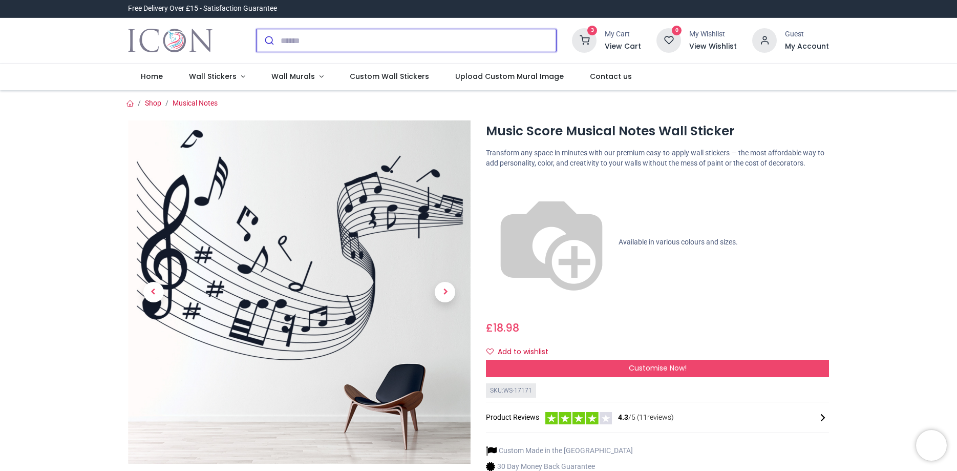
click at [336, 39] on input "search" at bounding box center [419, 40] width 276 height 23
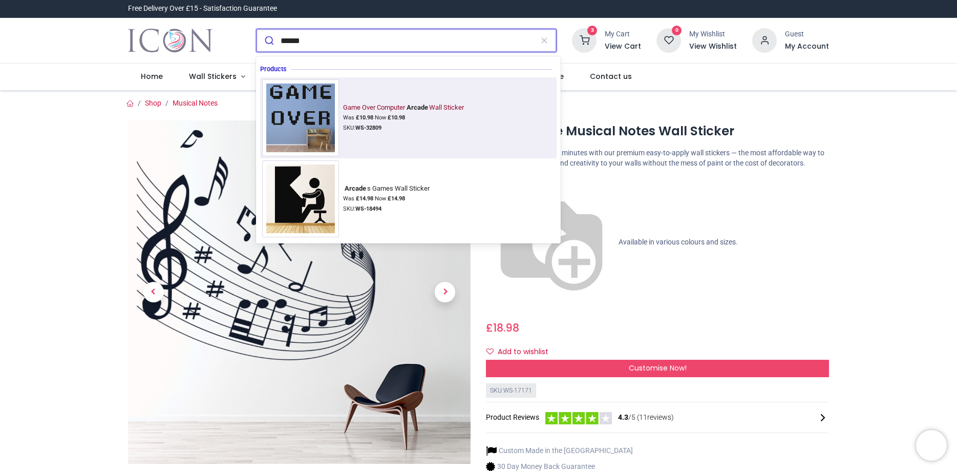
click at [300, 108] on img at bounding box center [300, 117] width 77 height 77
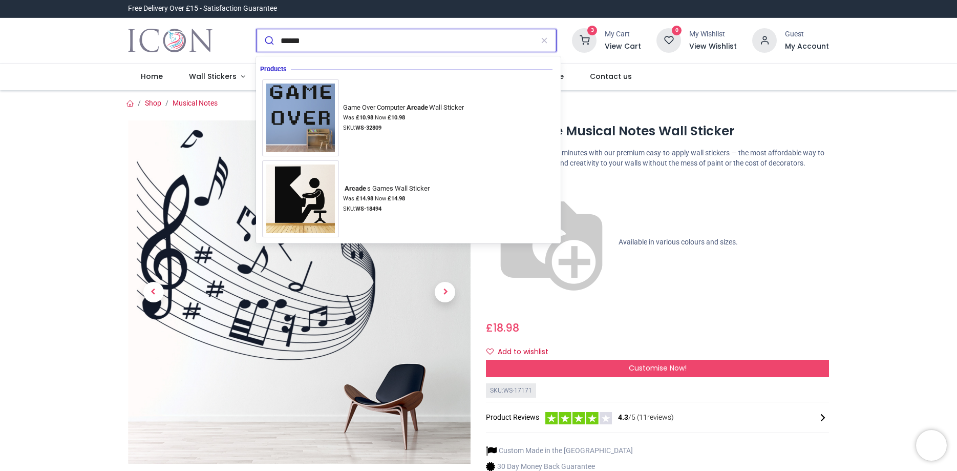
drag, startPoint x: 285, startPoint y: 42, endPoint x: 277, endPoint y: 42, distance: 7.7
click at [281, 42] on input "******" at bounding box center [407, 40] width 252 height 23
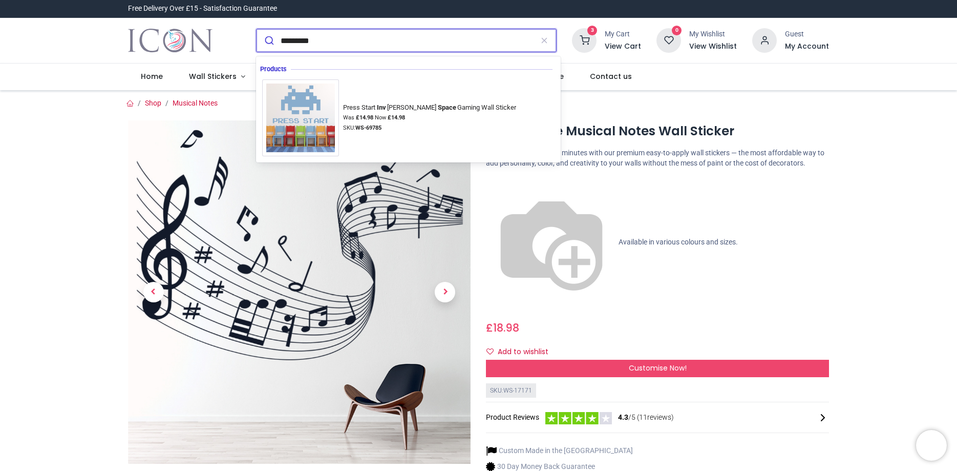
type input "**********"
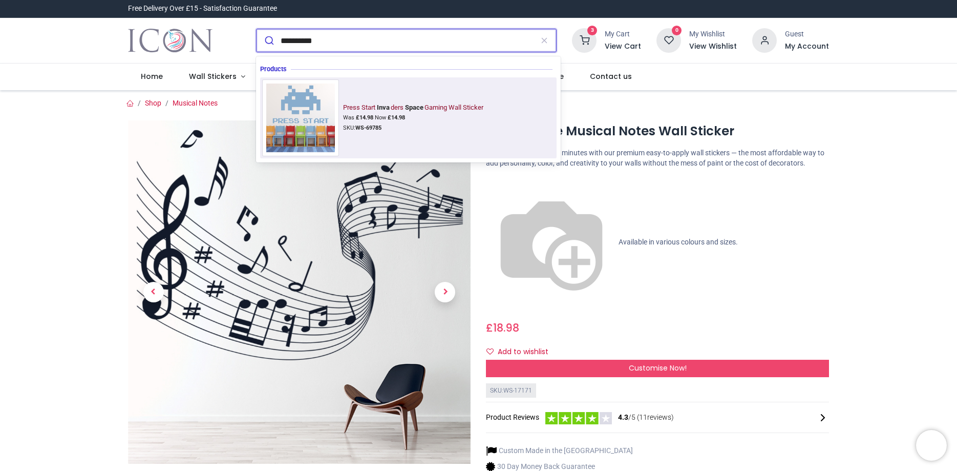
click at [281, 128] on img at bounding box center [300, 117] width 77 height 77
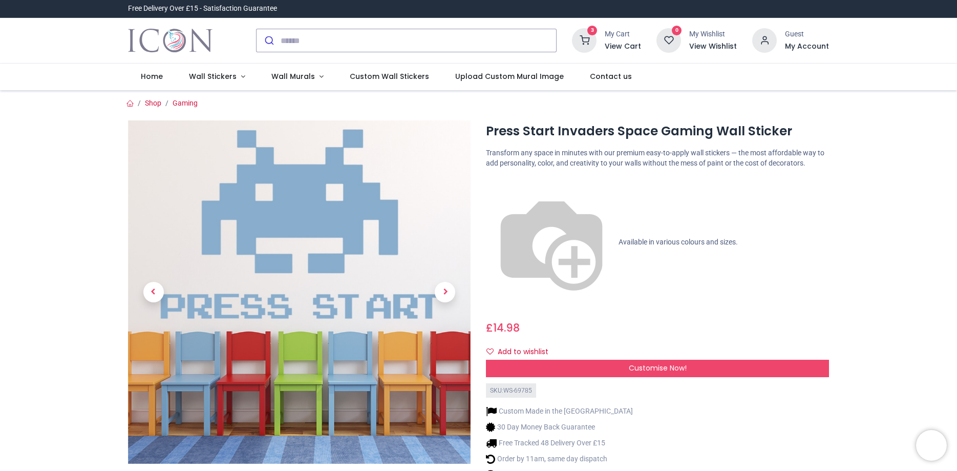
click at [664, 363] on span "Customise Now!" at bounding box center [658, 368] width 58 height 10
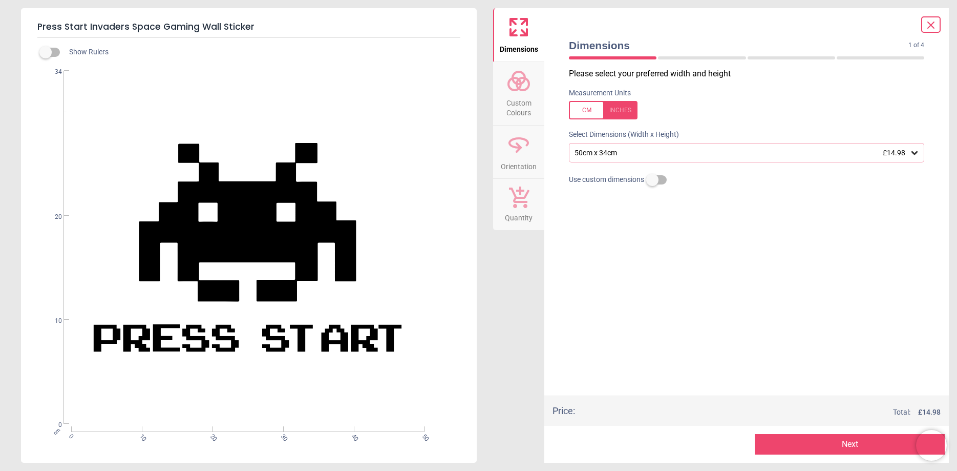
click at [905, 154] on div "50cm x 34cm £14.98" at bounding box center [742, 153] width 336 height 9
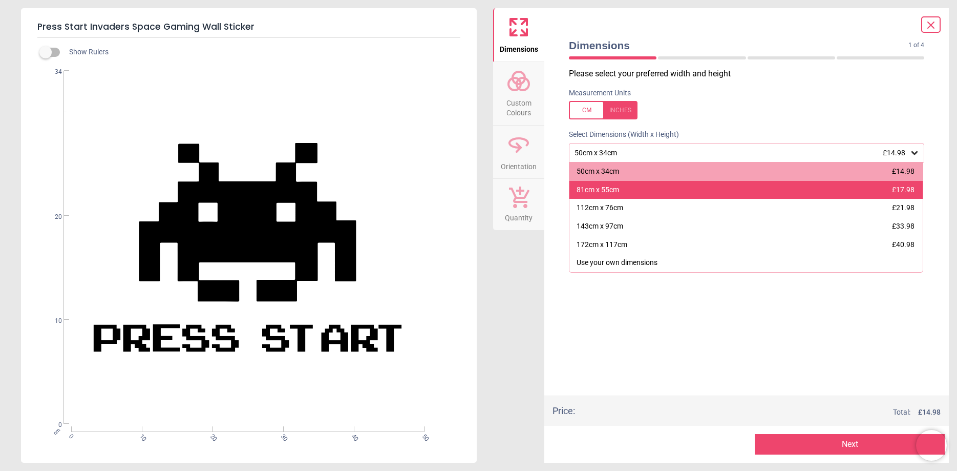
click at [866, 194] on div "81cm x 55cm £17.98" at bounding box center [745, 190] width 353 height 18
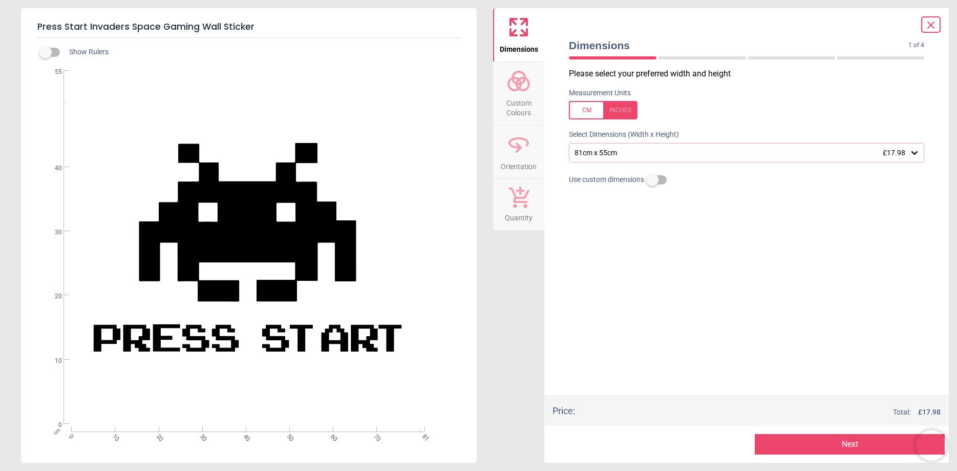
click at [905, 148] on div "81cm x 55cm £17.98" at bounding box center [746, 152] width 355 height 19
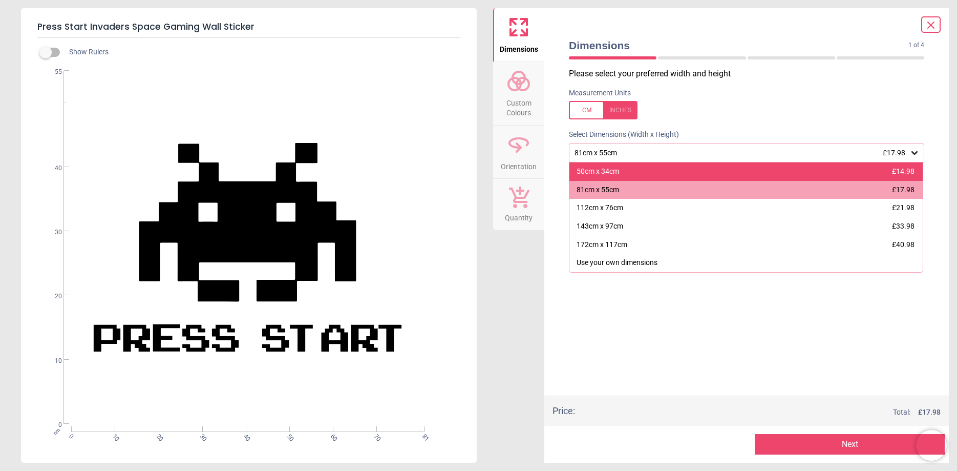
click at [827, 174] on div "50cm x 34cm £14.98" at bounding box center [745, 171] width 353 height 18
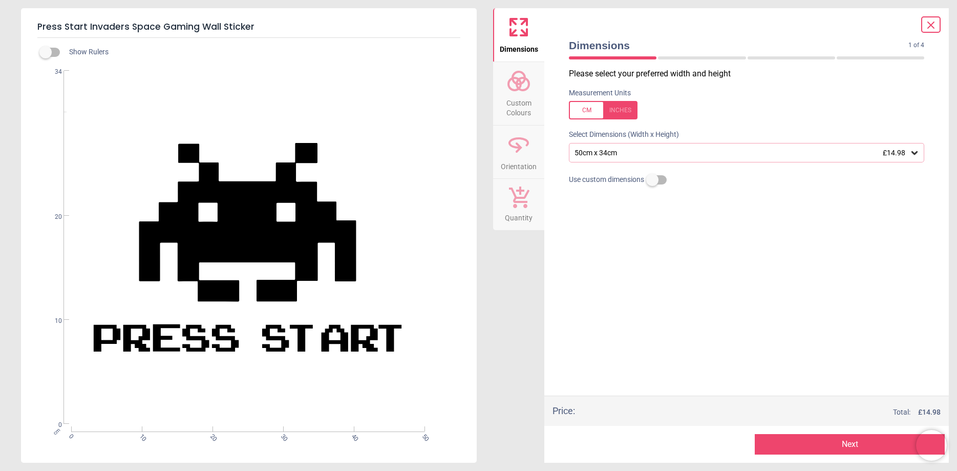
click at [819, 437] on button "Next" at bounding box center [850, 444] width 190 height 20
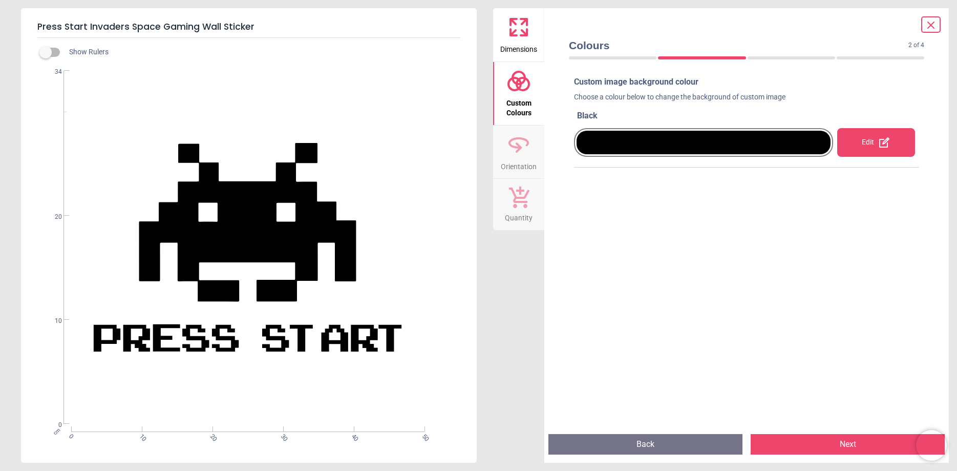
click at [873, 145] on div "Edit" at bounding box center [876, 142] width 78 height 29
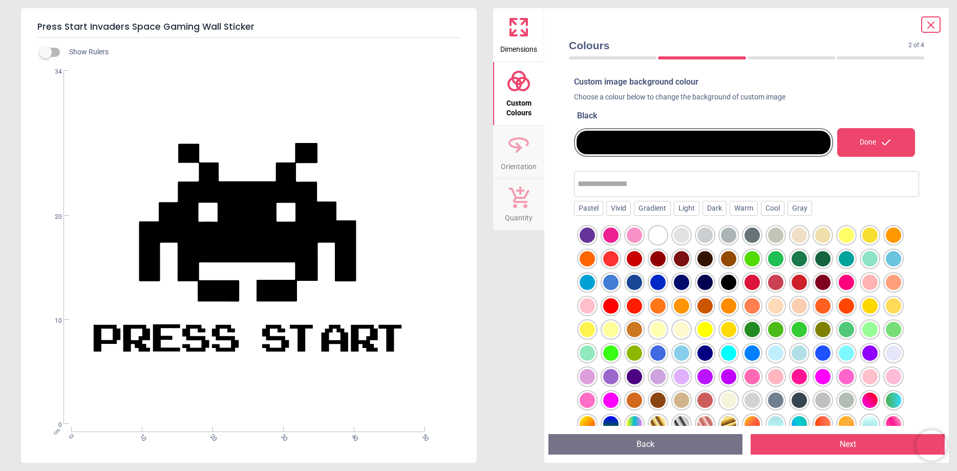
click at [640, 306] on div at bounding box center [634, 305] width 15 height 15
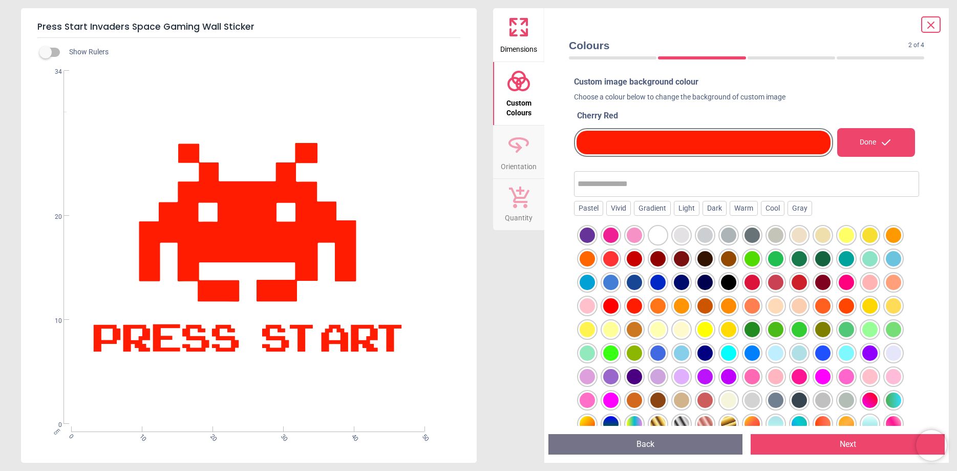
click at [661, 310] on div at bounding box center [657, 305] width 15 height 15
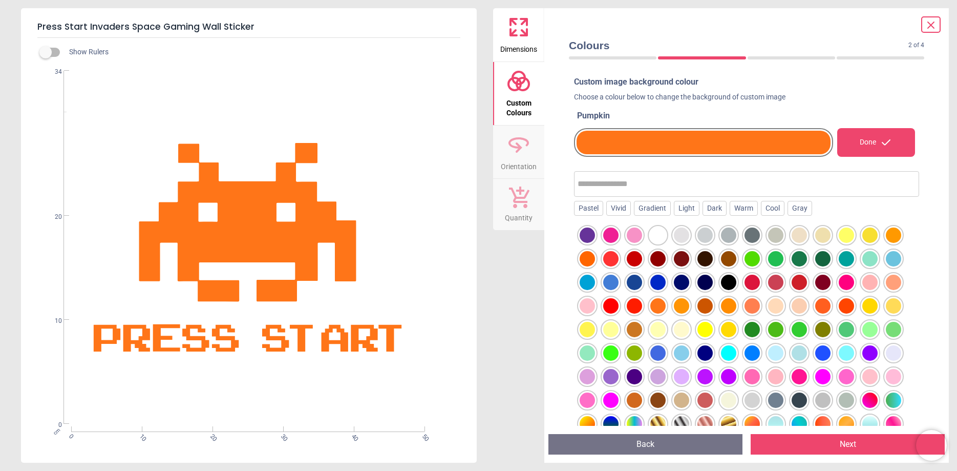
click at [653, 283] on div at bounding box center [657, 282] width 15 height 15
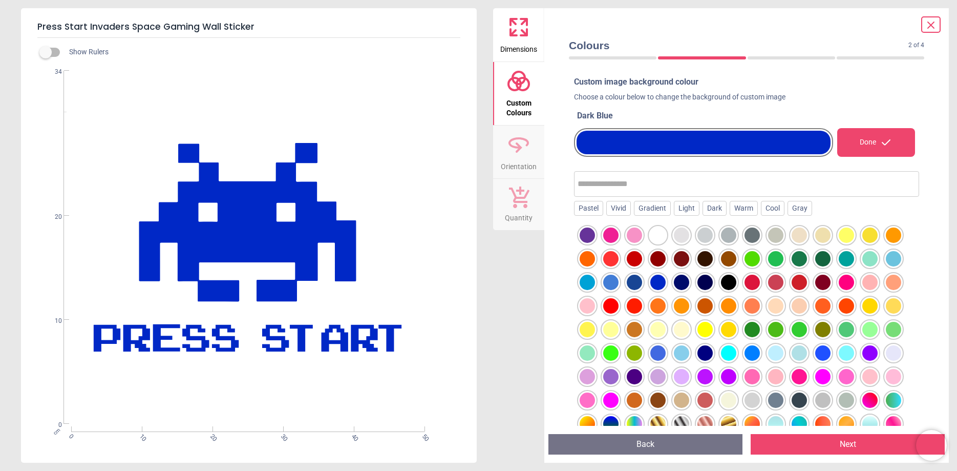
click at [611, 284] on div at bounding box center [610, 282] width 15 height 15
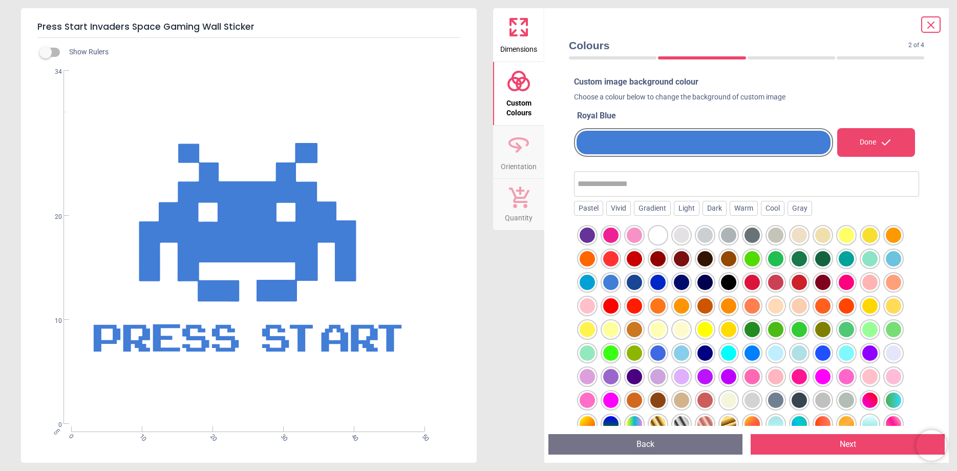
click at [589, 284] on div at bounding box center [587, 282] width 15 height 15
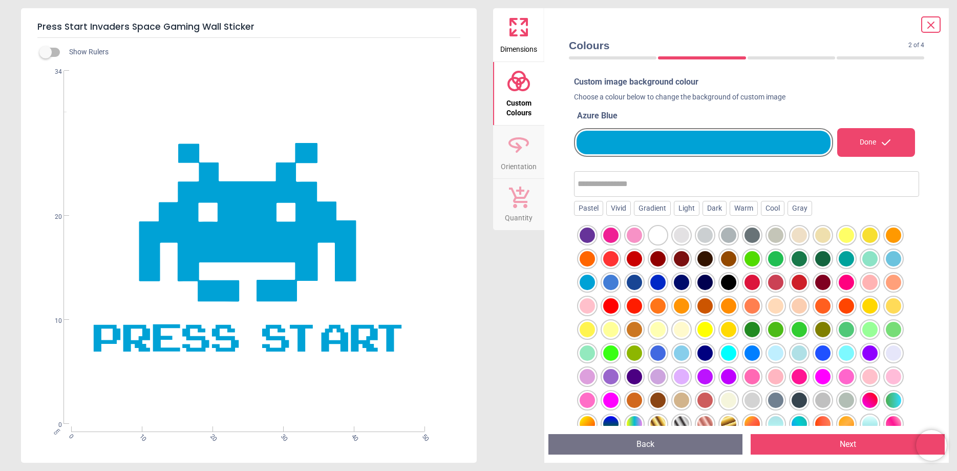
click at [731, 354] on div at bounding box center [728, 352] width 15 height 15
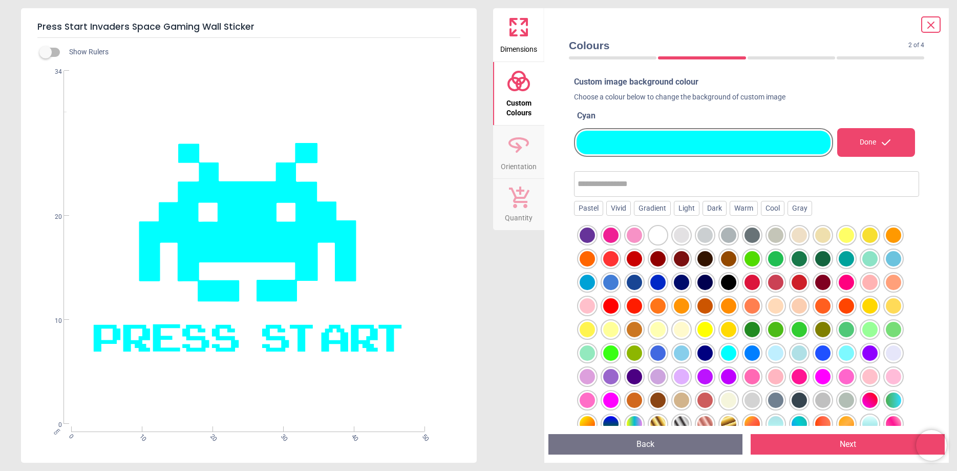
click at [895, 259] on div at bounding box center [893, 258] width 15 height 15
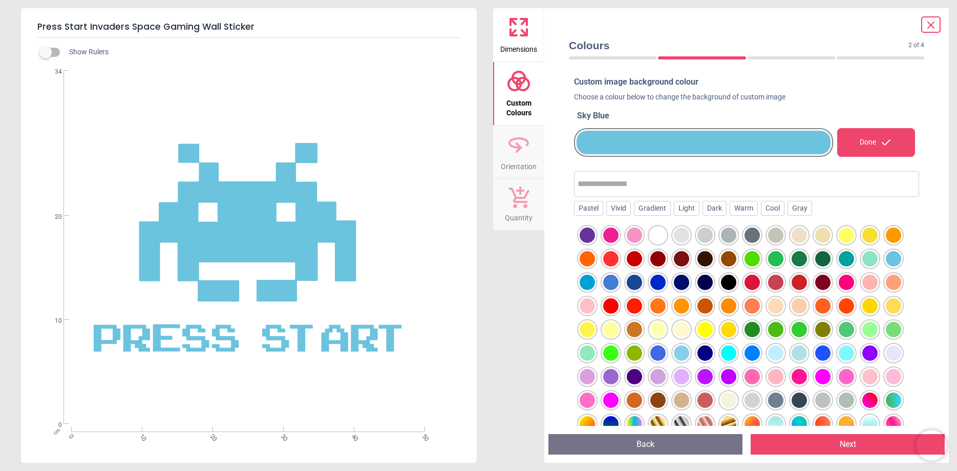
click at [588, 282] on div at bounding box center [587, 282] width 15 height 15
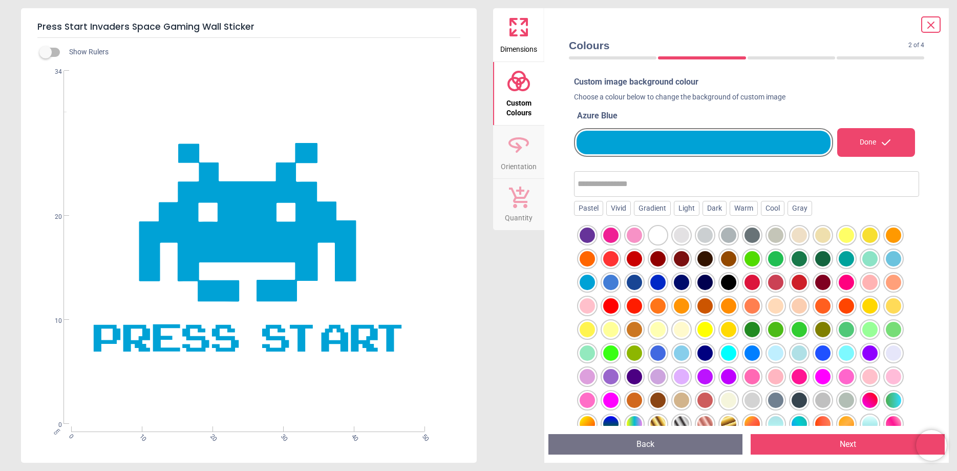
click at [830, 449] on button "Next" at bounding box center [848, 444] width 194 height 20
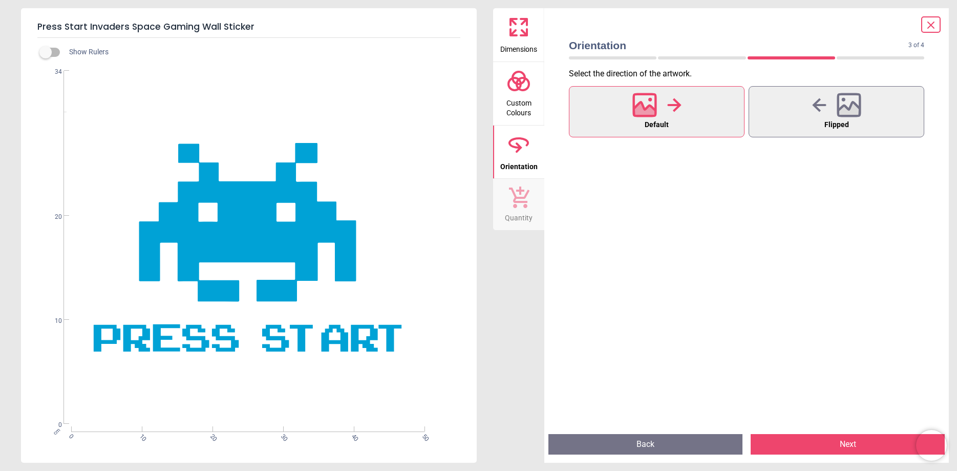
click at [853, 448] on button "Next" at bounding box center [848, 444] width 194 height 20
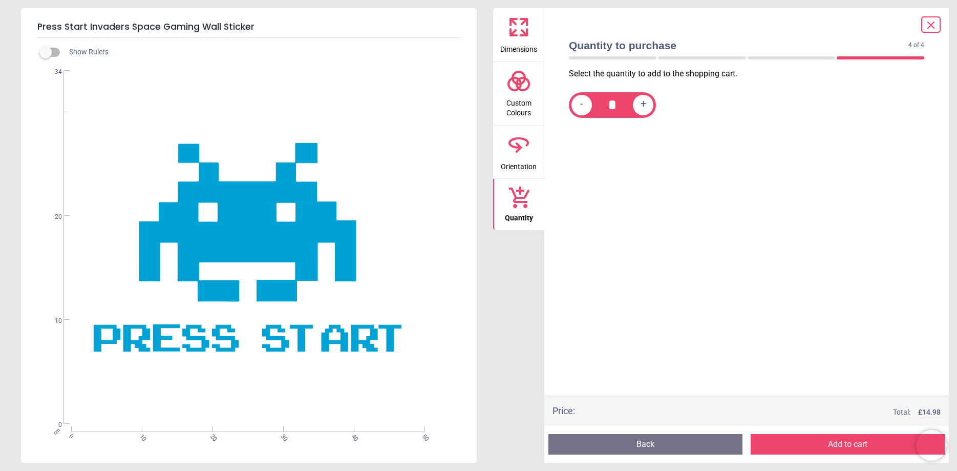
click at [851, 445] on button "Add to cart" at bounding box center [848, 444] width 194 height 20
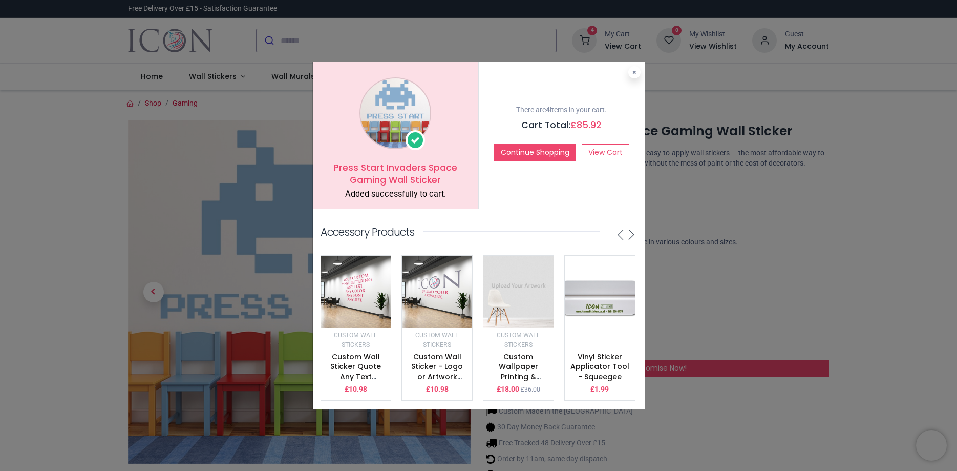
click at [303, 45] on div "Press Start Invaders Space Gaming Wall Sticker Added successfully to cart. Ther…" at bounding box center [478, 235] width 957 height 471
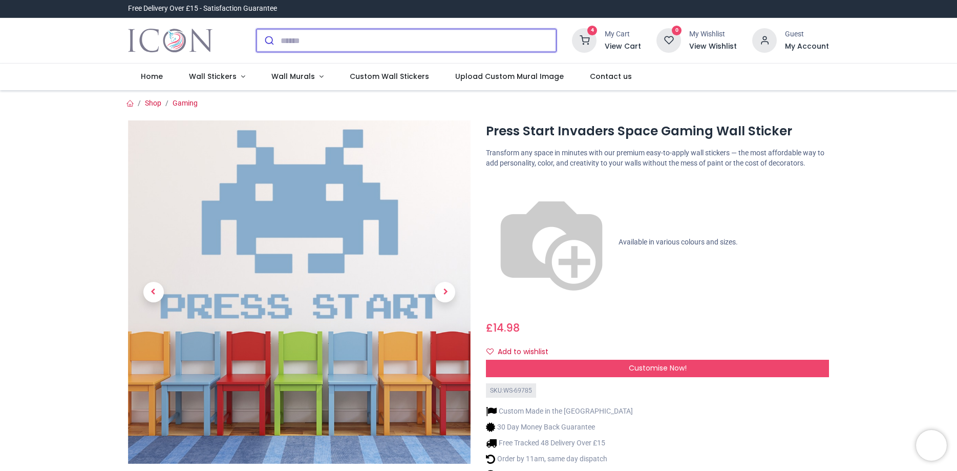
click at [328, 44] on input "search" at bounding box center [419, 40] width 276 height 23
type input "*******"
click at [257, 29] on button "submit" at bounding box center [269, 40] width 24 height 23
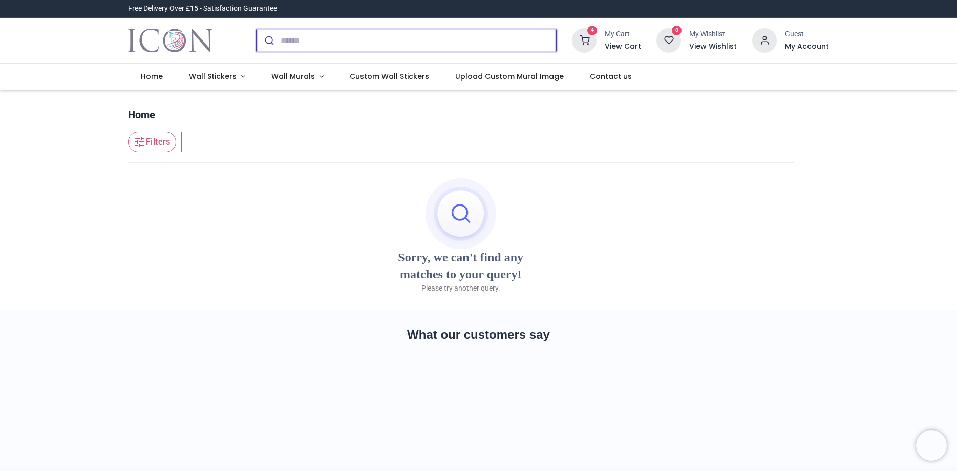
click at [322, 42] on input "search" at bounding box center [419, 40] width 276 height 23
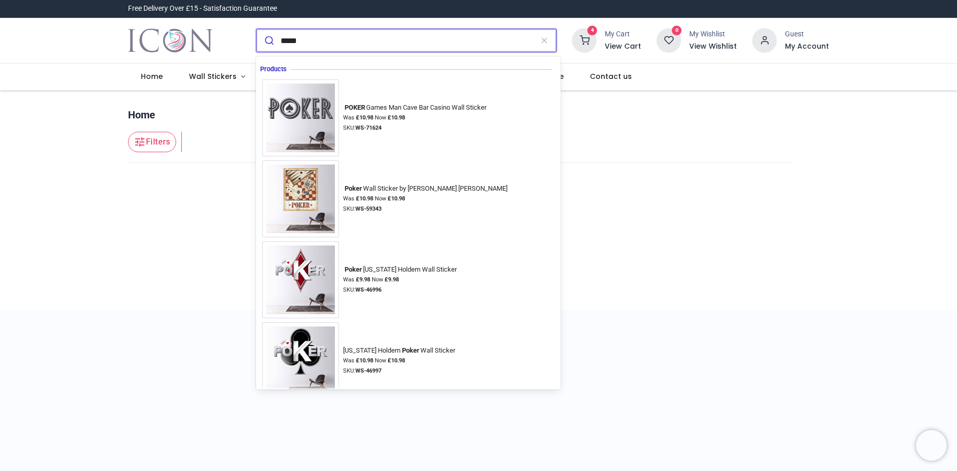
type input "*****"
click at [257, 29] on button "submit" at bounding box center [269, 40] width 24 height 23
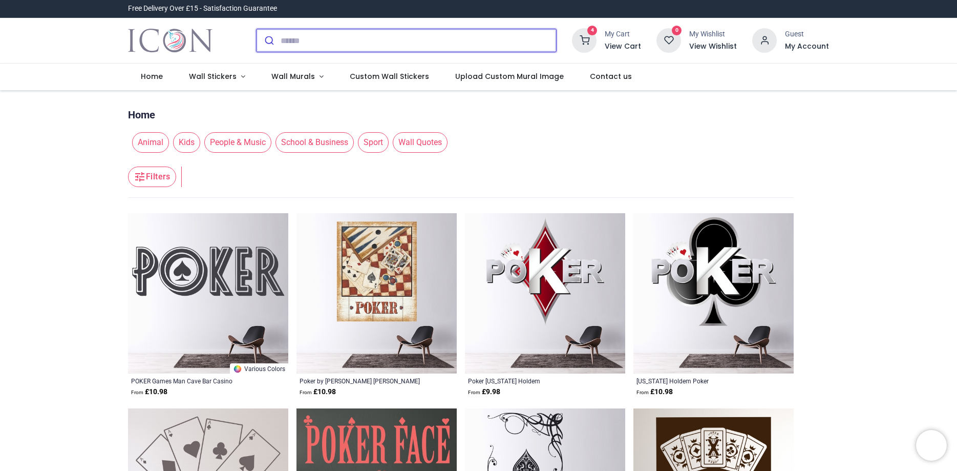
click at [291, 46] on input "search" at bounding box center [419, 40] width 276 height 23
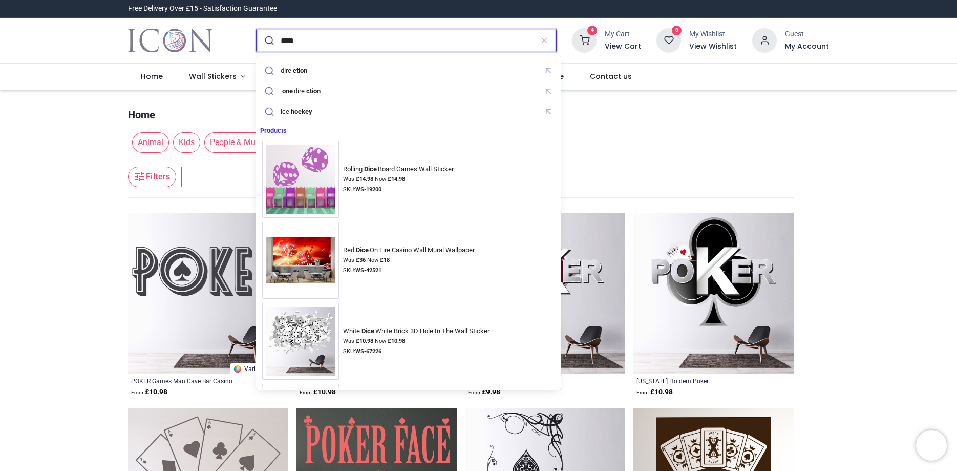
type input "****"
click at [257, 29] on button "submit" at bounding box center [269, 40] width 24 height 23
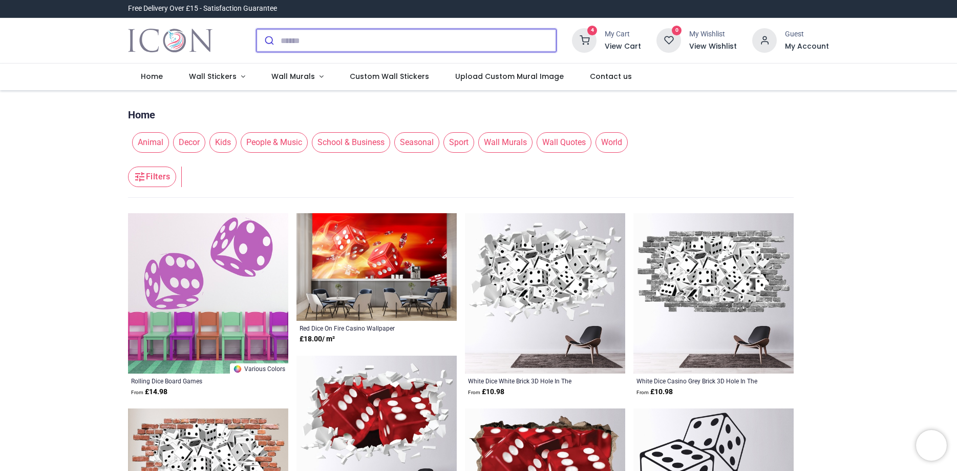
click at [305, 47] on input "search" at bounding box center [419, 40] width 276 height 23
type input "**********"
click at [257, 29] on button "submit" at bounding box center [269, 40] width 24 height 23
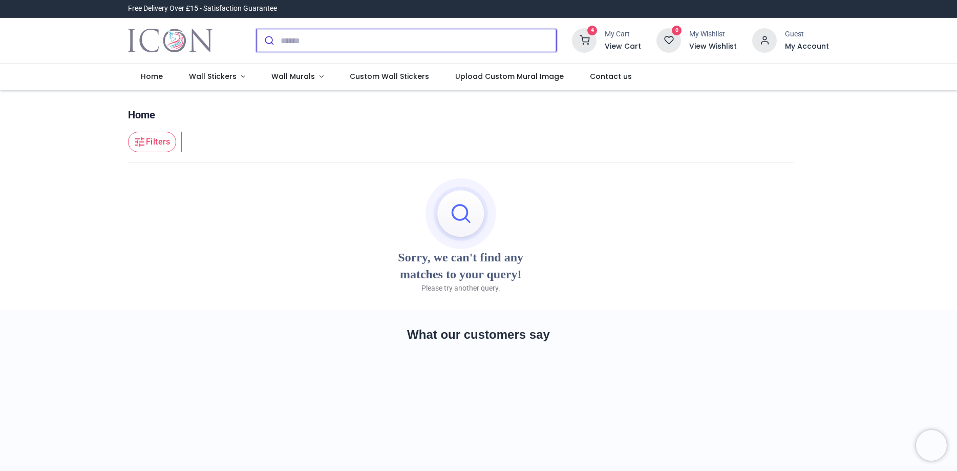
click at [299, 45] on input "search" at bounding box center [419, 40] width 276 height 23
type input "*******"
click at [257, 29] on button "submit" at bounding box center [269, 40] width 24 height 23
click at [289, 42] on input "search" at bounding box center [419, 40] width 276 height 23
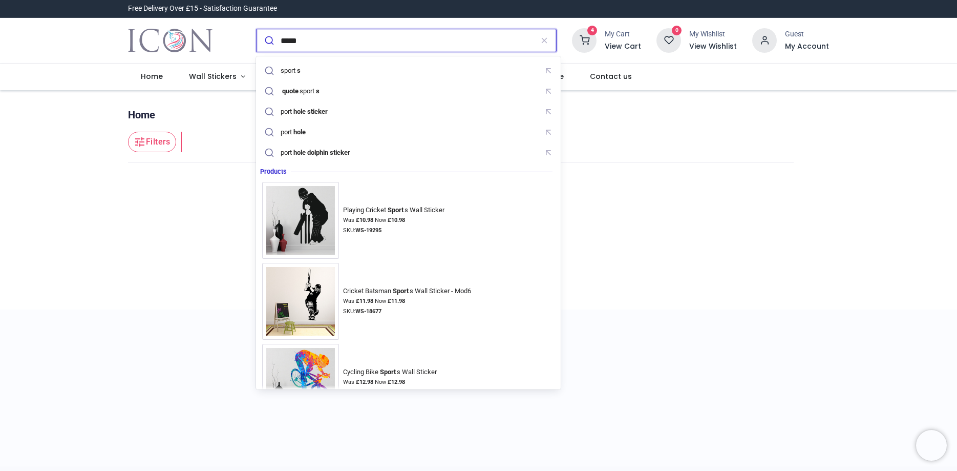
type input "*****"
click at [257, 29] on button "submit" at bounding box center [269, 40] width 24 height 23
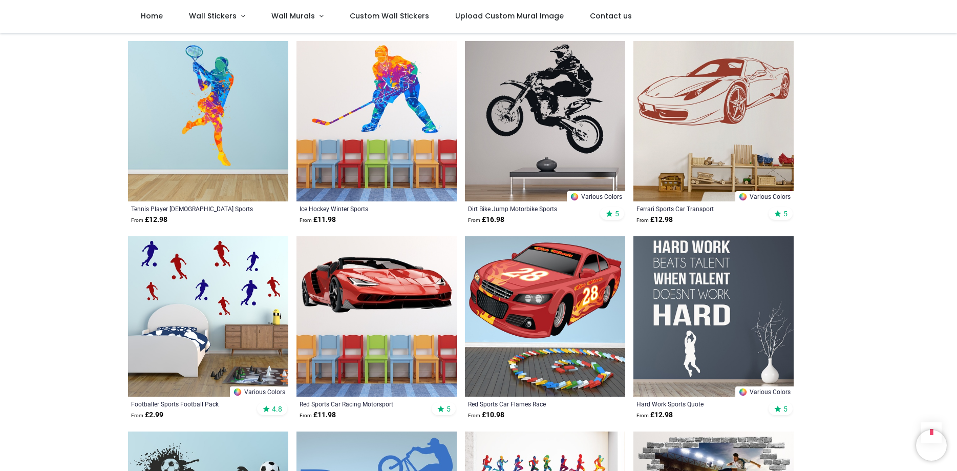
scroll to position [934, 0]
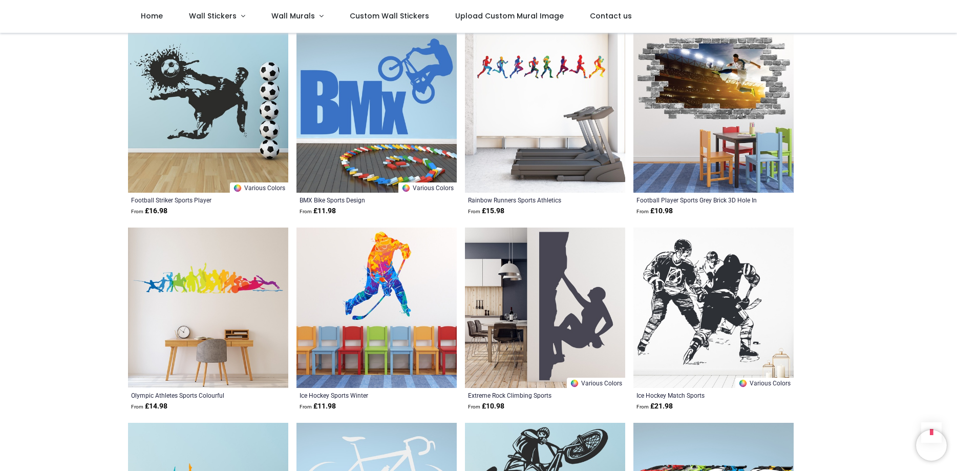
scroll to position [1109, 0]
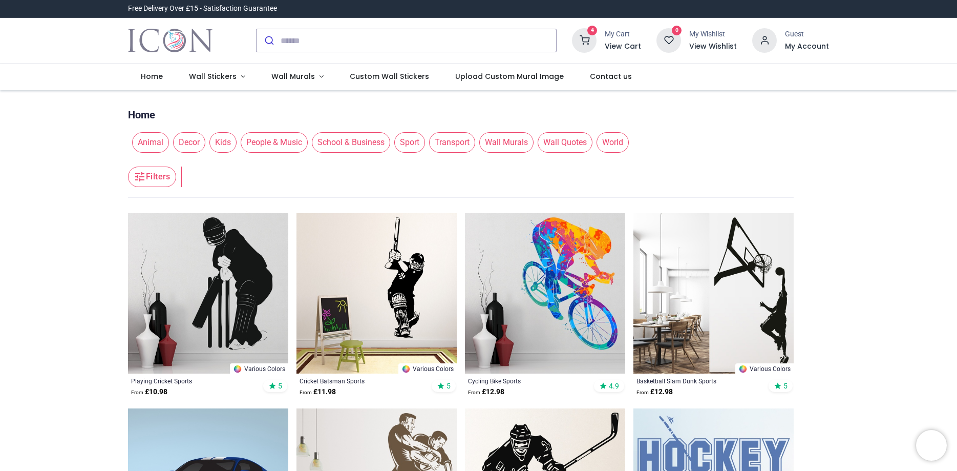
click at [616, 48] on h6 "View Cart" at bounding box center [623, 46] width 36 height 10
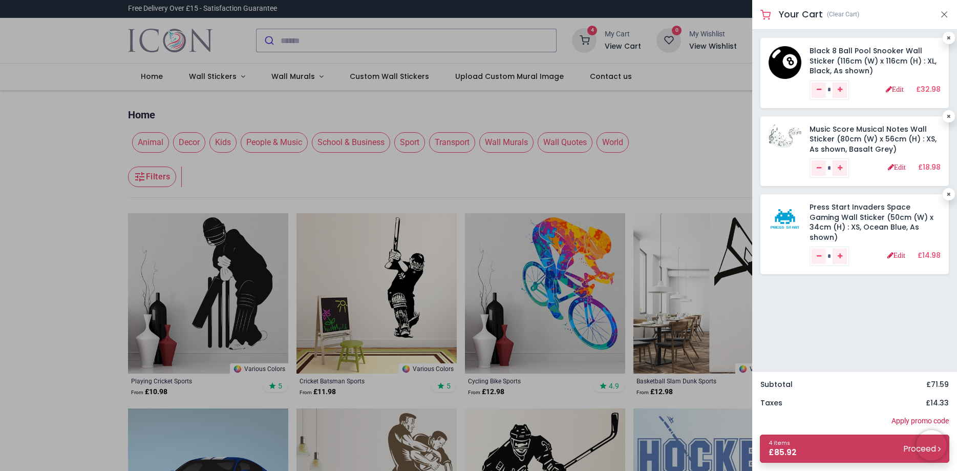
click at [887, 453] on link "4 items £ 85.92 Proceed" at bounding box center [854, 448] width 189 height 28
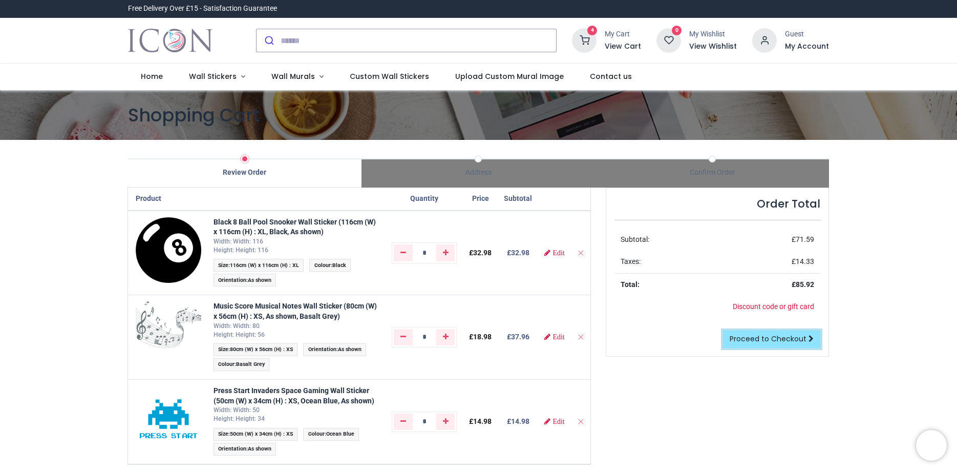
click at [755, 336] on span "Proceed to Checkout" at bounding box center [768, 338] width 77 height 10
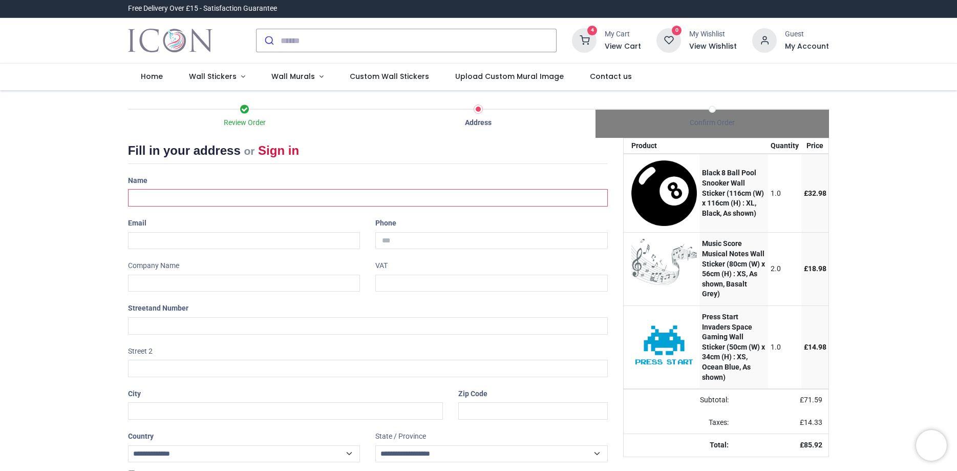
click at [207, 200] on input "text" at bounding box center [368, 197] width 480 height 17
type input "**********"
click at [160, 244] on input "email" at bounding box center [244, 240] width 233 height 17
type input "**********"
click at [418, 243] on input "tel" at bounding box center [491, 240] width 233 height 17
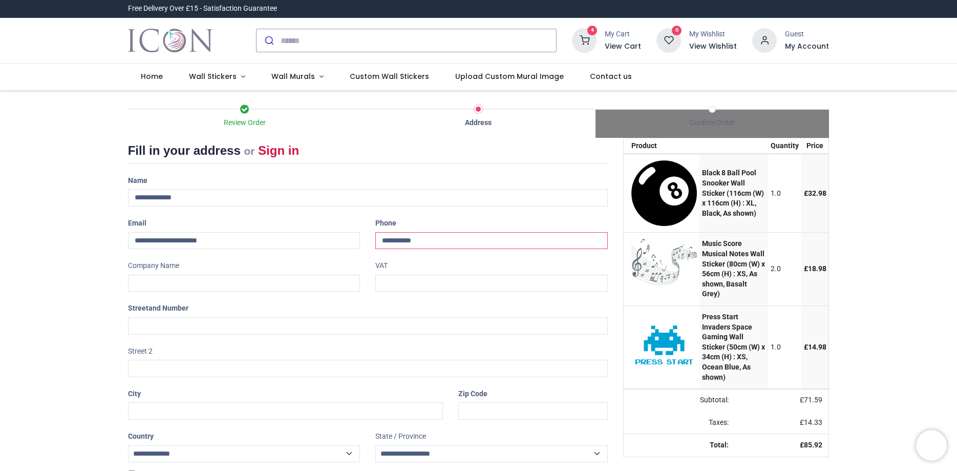
type input "**********"
click at [201, 291] on input "text" at bounding box center [244, 283] width 233 height 17
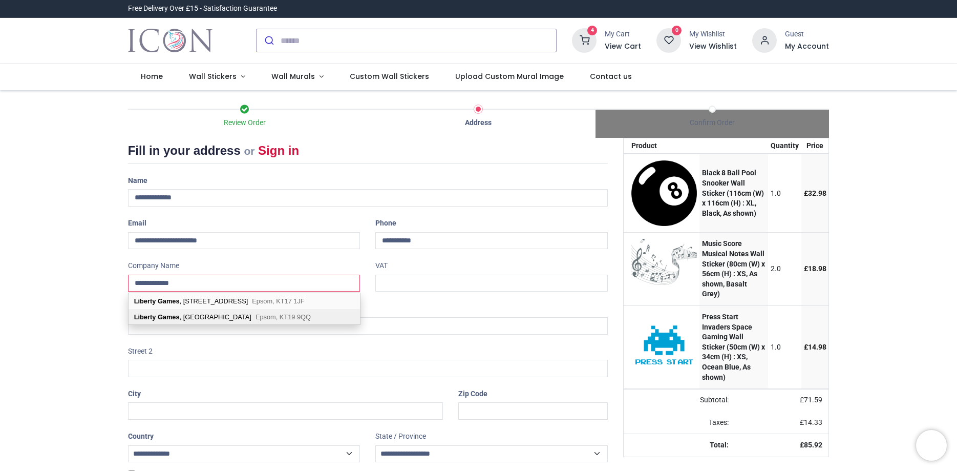
type input "**********"
click at [249, 316] on div "Liberty Games , Unit B2, Longmead Business Centre Blenheim Road Epsom, KT19 9QQ" at bounding box center [244, 316] width 231 height 15
type input "**********"
type input "********"
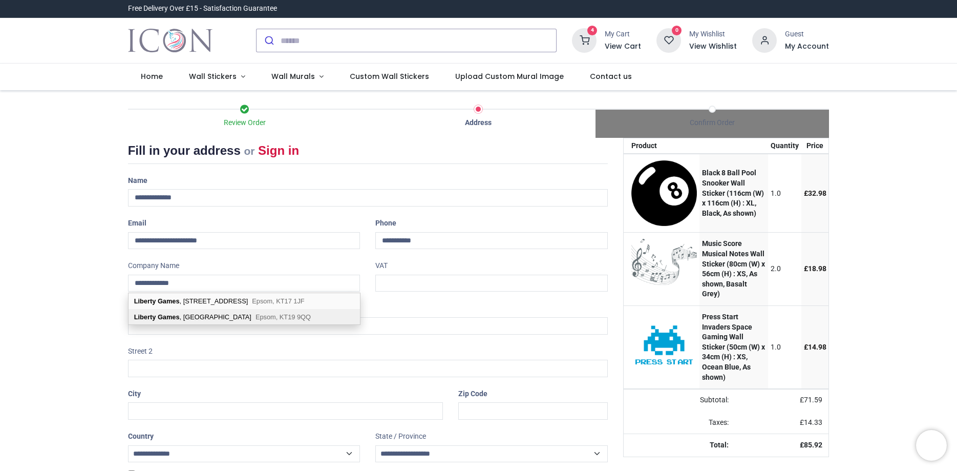
select select "***"
type input "*****"
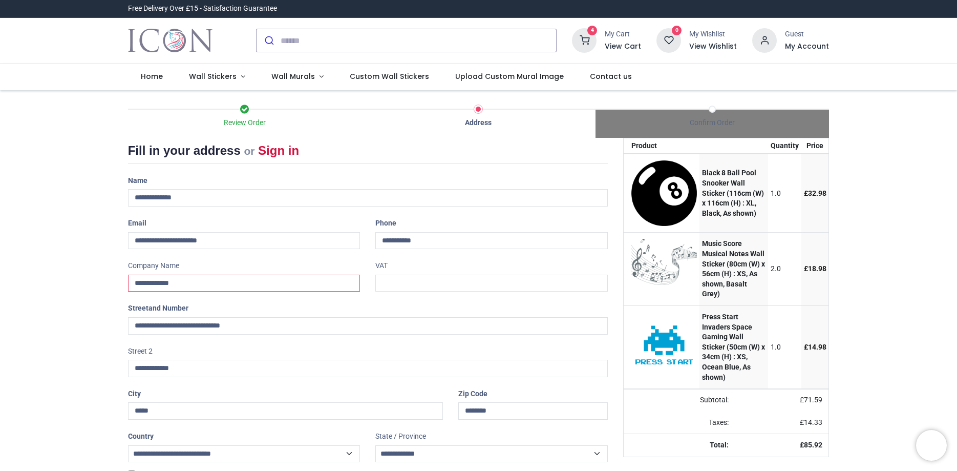
scroll to position [50, 0]
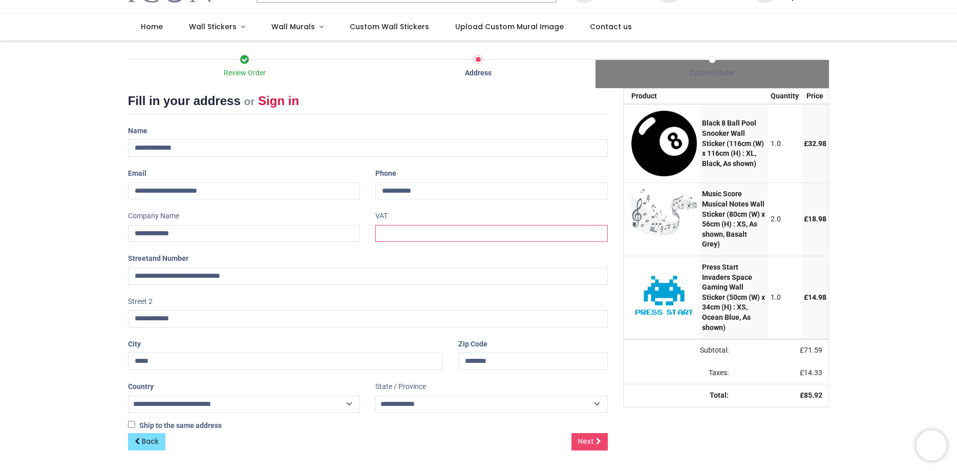
click at [398, 233] on input "text" at bounding box center [491, 233] width 233 height 17
paste input "**********"
type input "**********"
click at [601, 443] on icon at bounding box center [598, 440] width 5 height 7
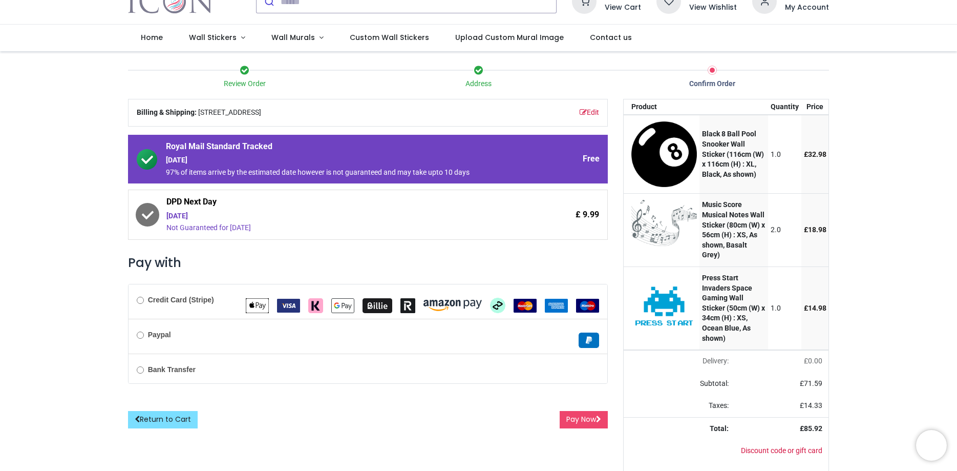
scroll to position [57, 0]
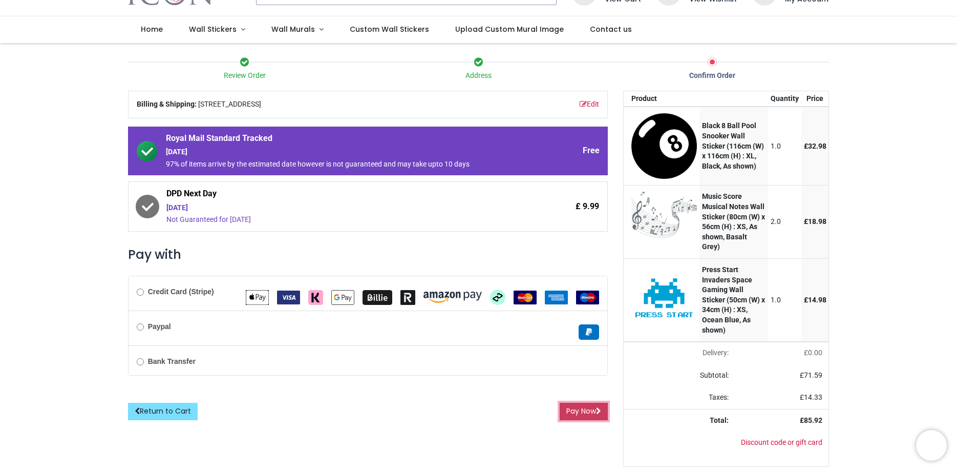
click at [593, 403] on button "Pay Now" at bounding box center [584, 411] width 48 height 17
